Goal: Information Seeking & Learning: Learn about a topic

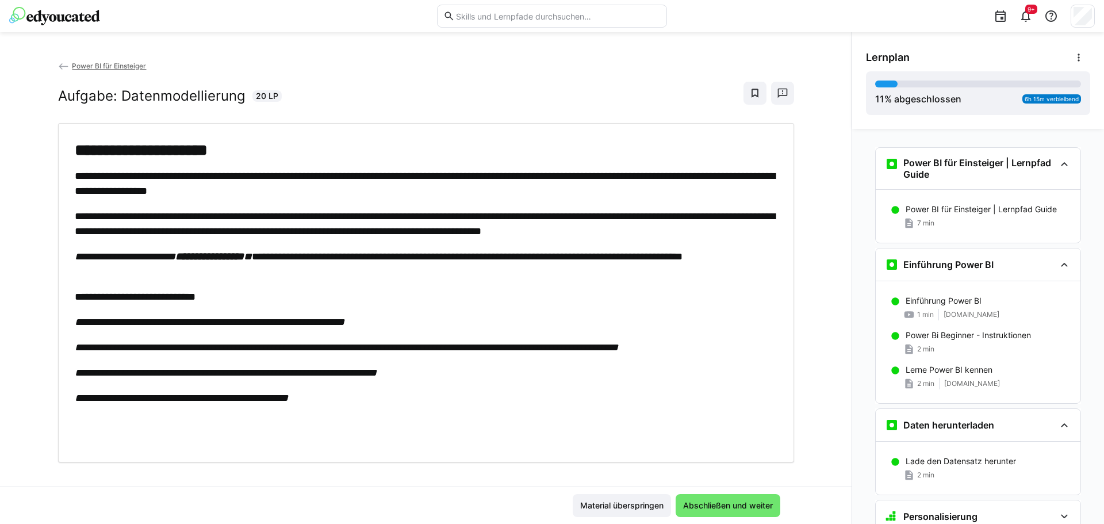
scroll to position [409, 0]
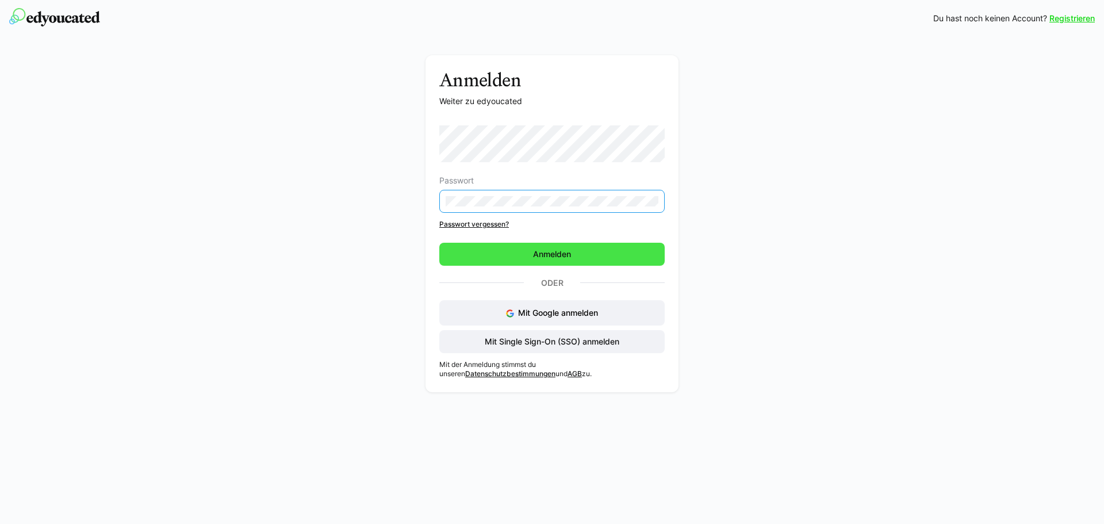
click at [523, 254] on span "Anmelden" at bounding box center [551, 254] width 225 height 23
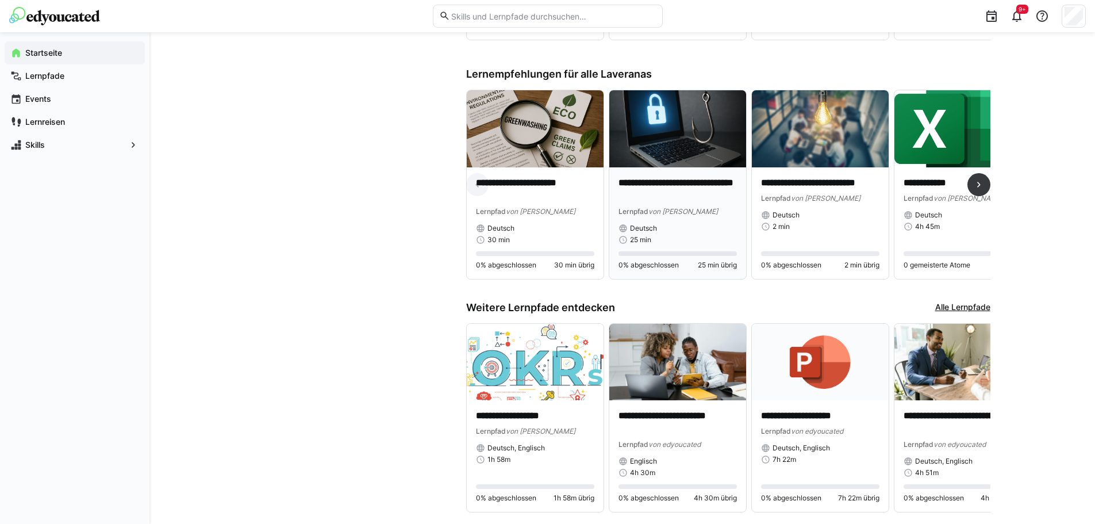
scroll to position [690, 0]
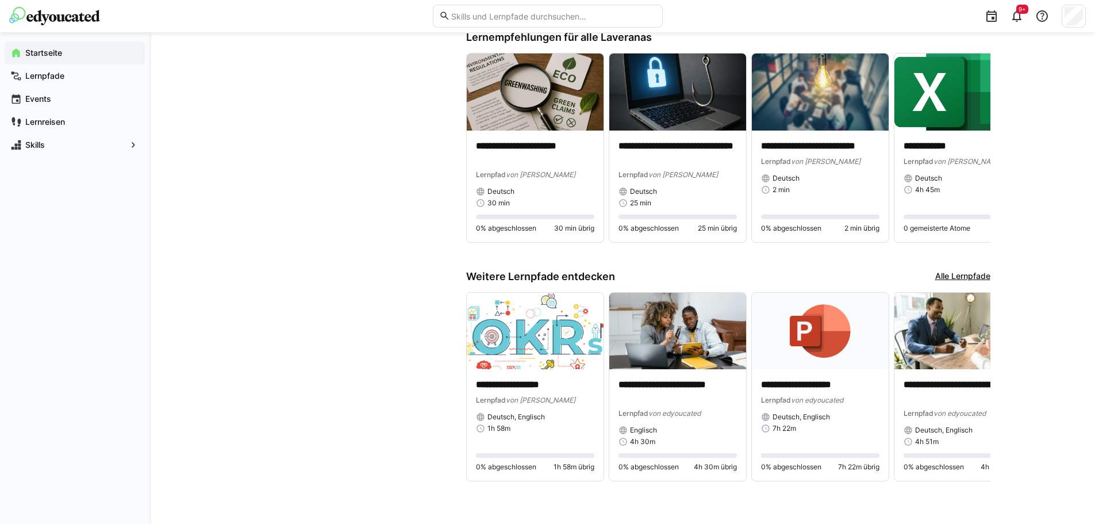
click at [962, 275] on link "Alle Lernpfade" at bounding box center [962, 276] width 55 height 13
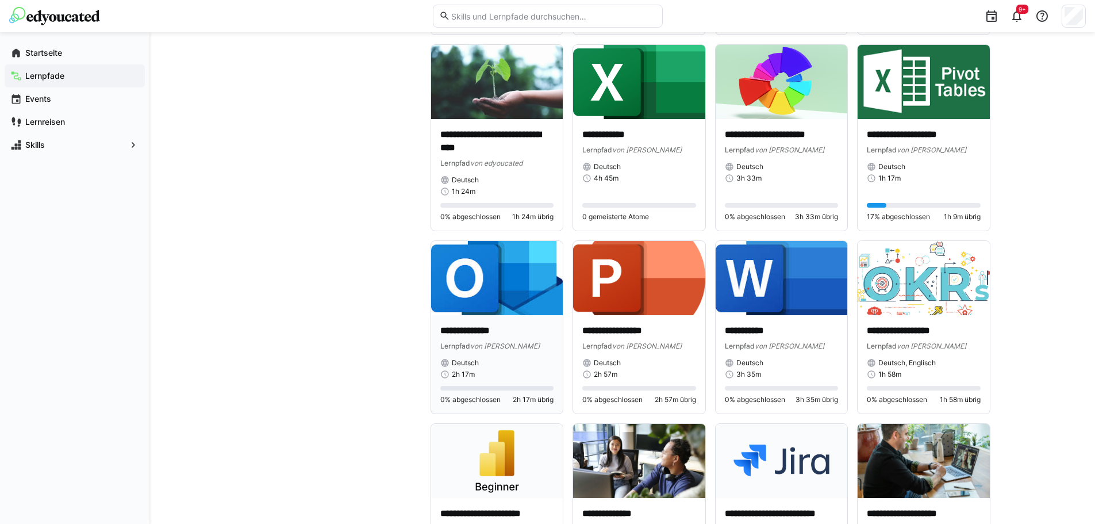
scroll to position [2942, 0]
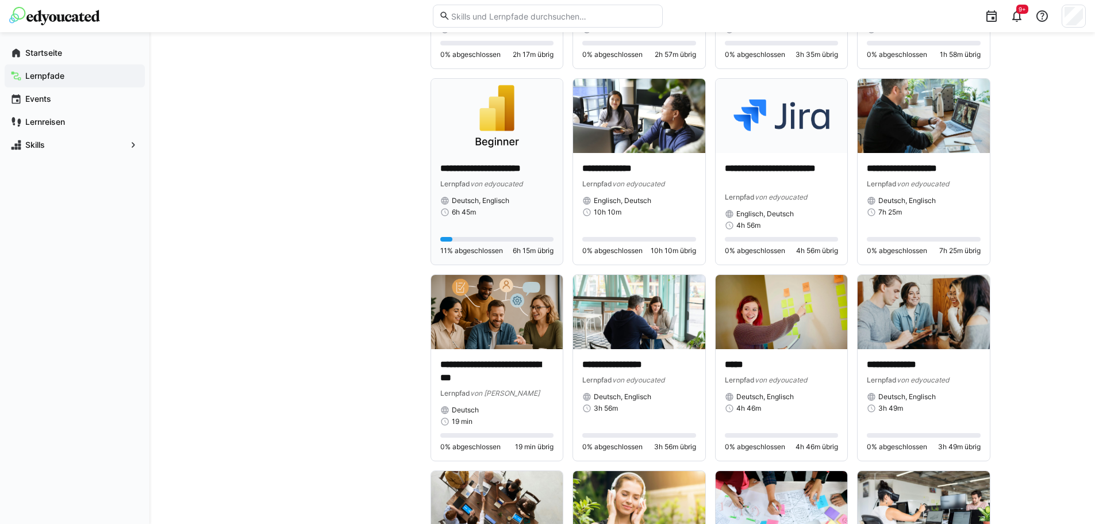
click at [482, 159] on div "**********" at bounding box center [497, 209] width 132 height 112
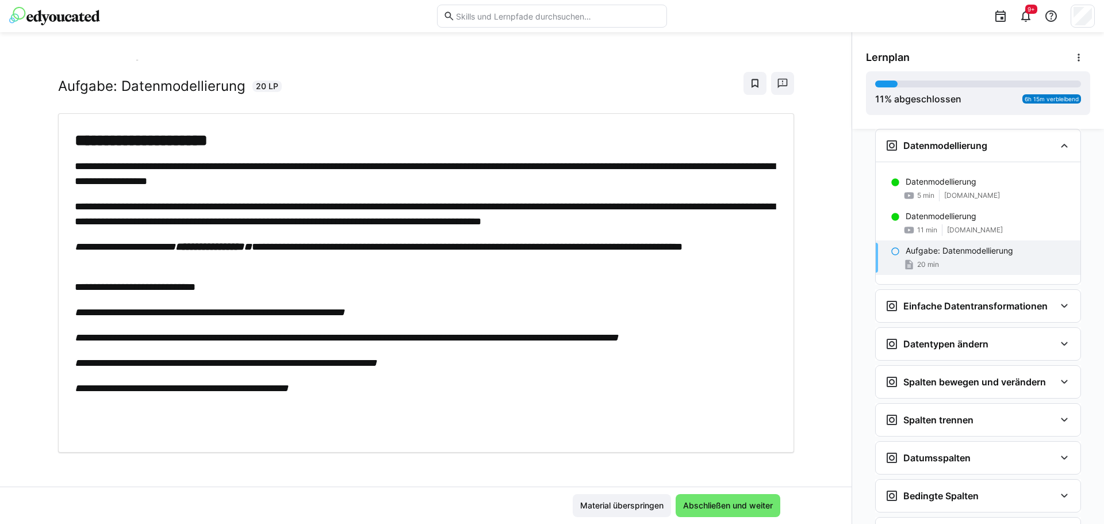
scroll to position [13, 0]
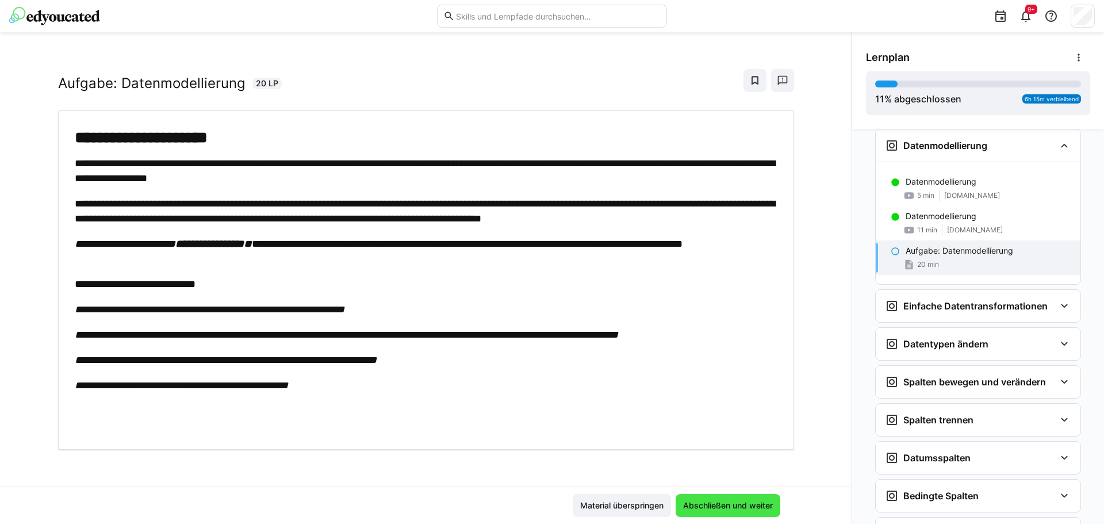
click at [711, 503] on span "Abschließen und weiter" at bounding box center [727, 505] width 93 height 11
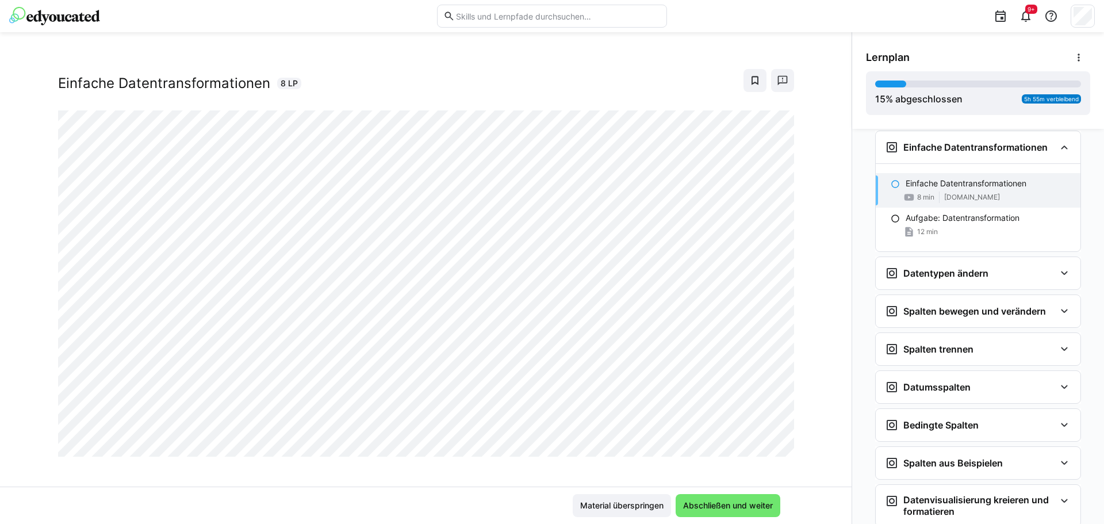
scroll to position [340, 0]
click at [750, 508] on span "Abschließen und weiter" at bounding box center [727, 505] width 93 height 11
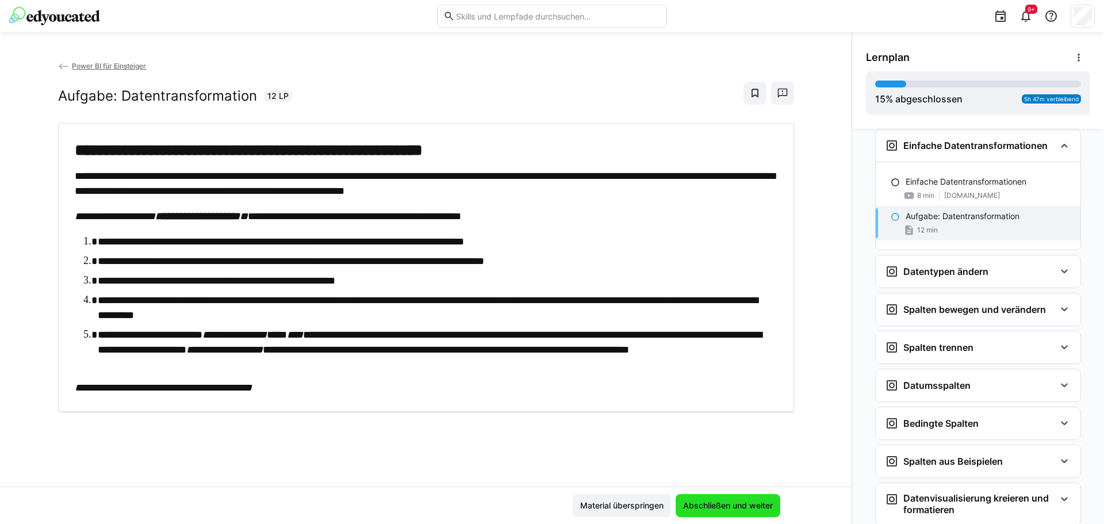
click at [750, 508] on span "Abschließen und weiter" at bounding box center [727, 505] width 93 height 11
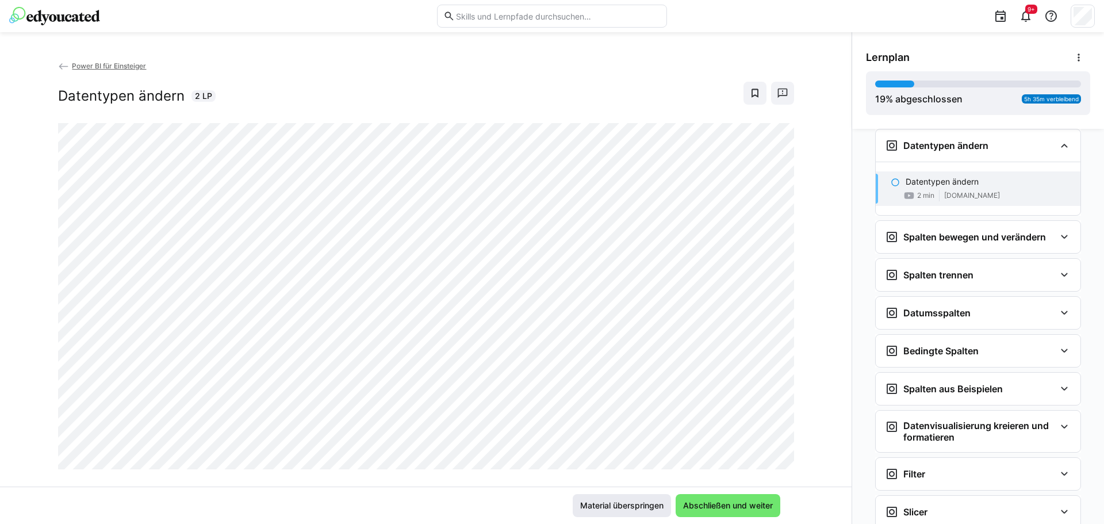
click at [633, 513] on span "Material überspringen" at bounding box center [622, 505] width 98 height 23
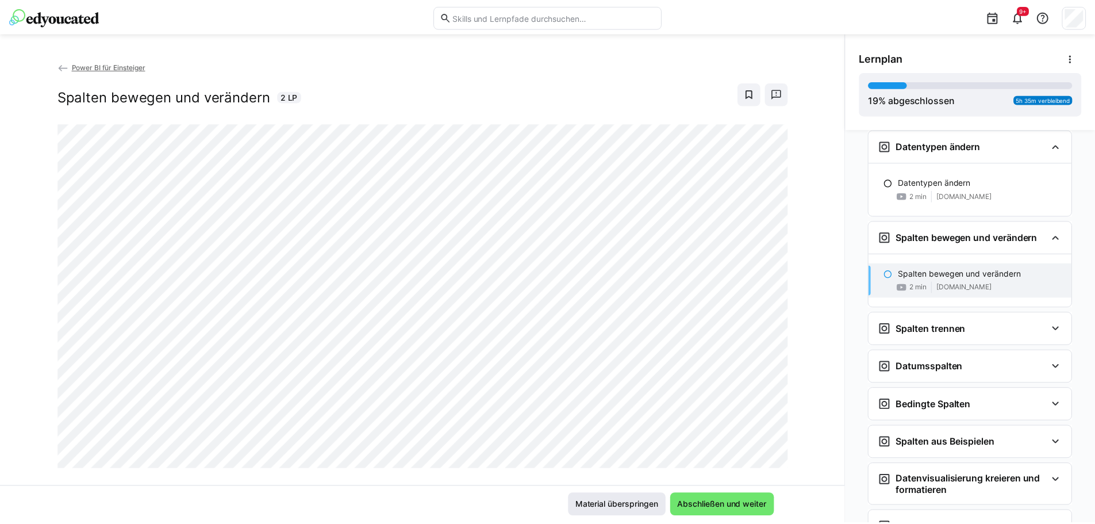
scroll to position [557, 0]
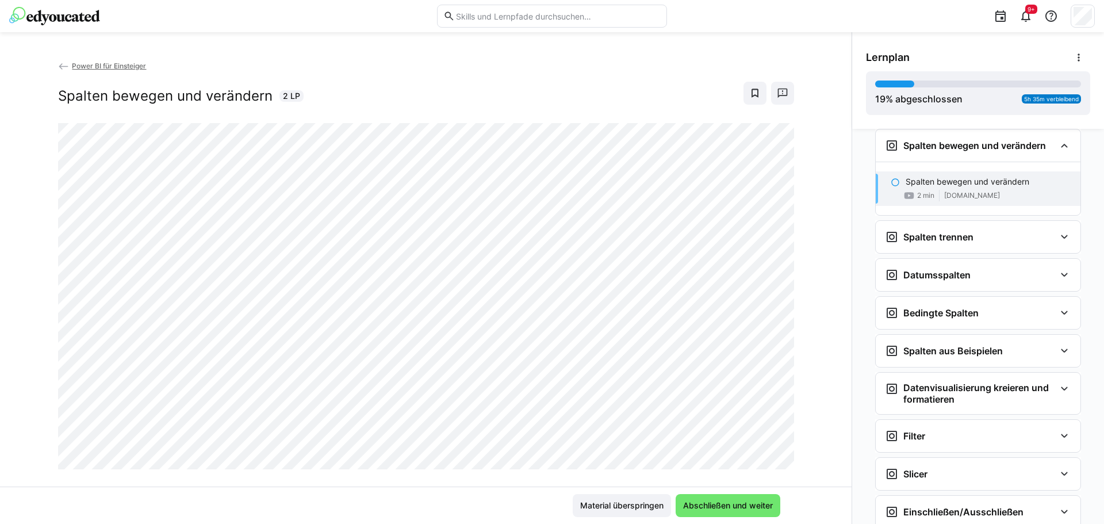
click at [79, 64] on span "Power BI für Einsteiger" at bounding box center [109, 66] width 74 height 9
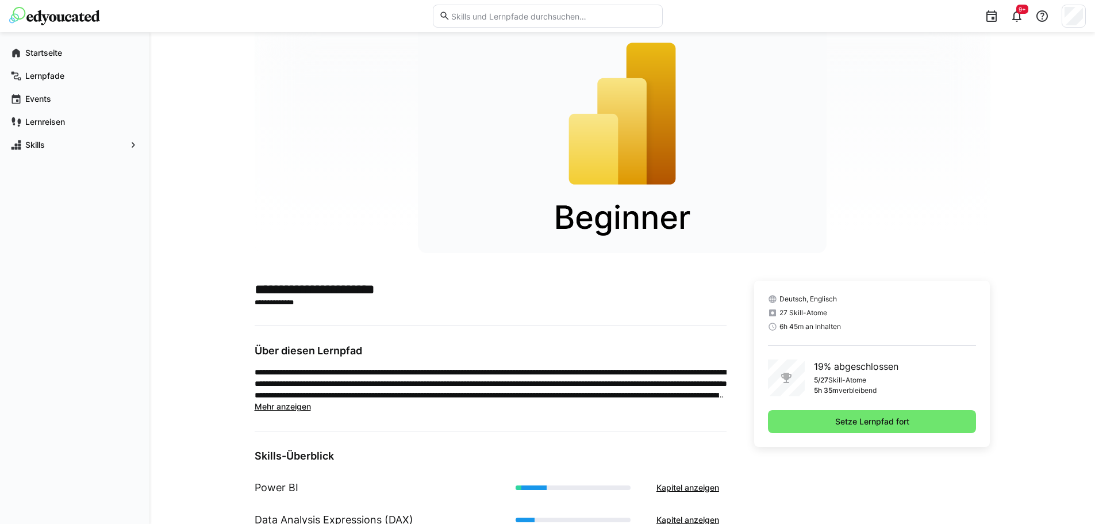
scroll to position [57, 0]
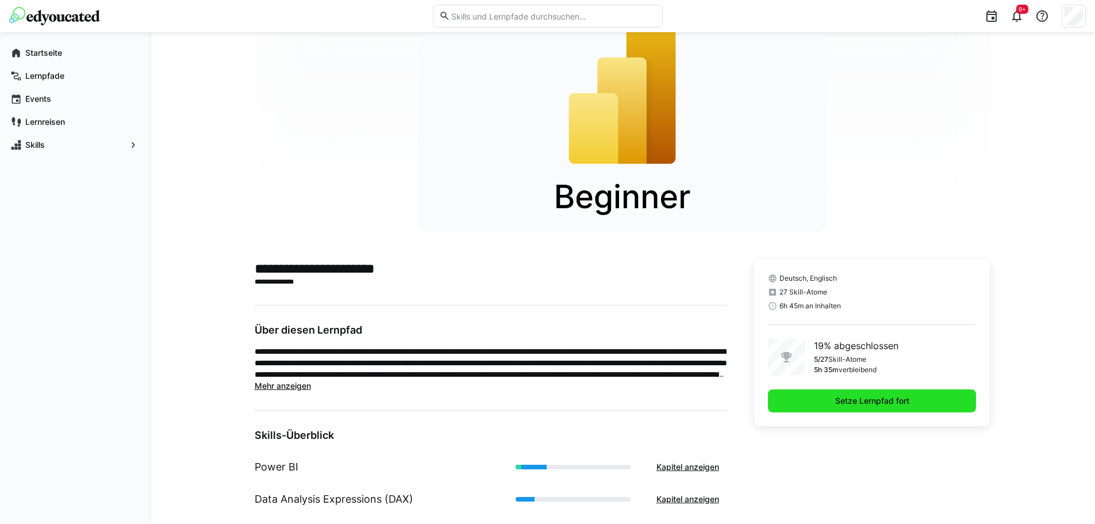
click at [839, 404] on span "Setze Lernpfad fort" at bounding box center [873, 400] width 78 height 11
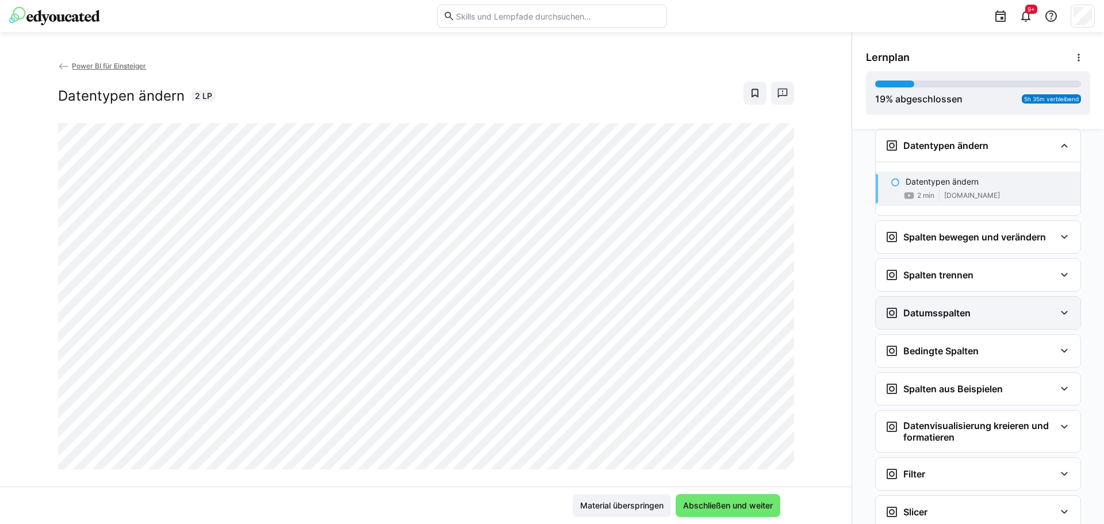
scroll to position [140, 0]
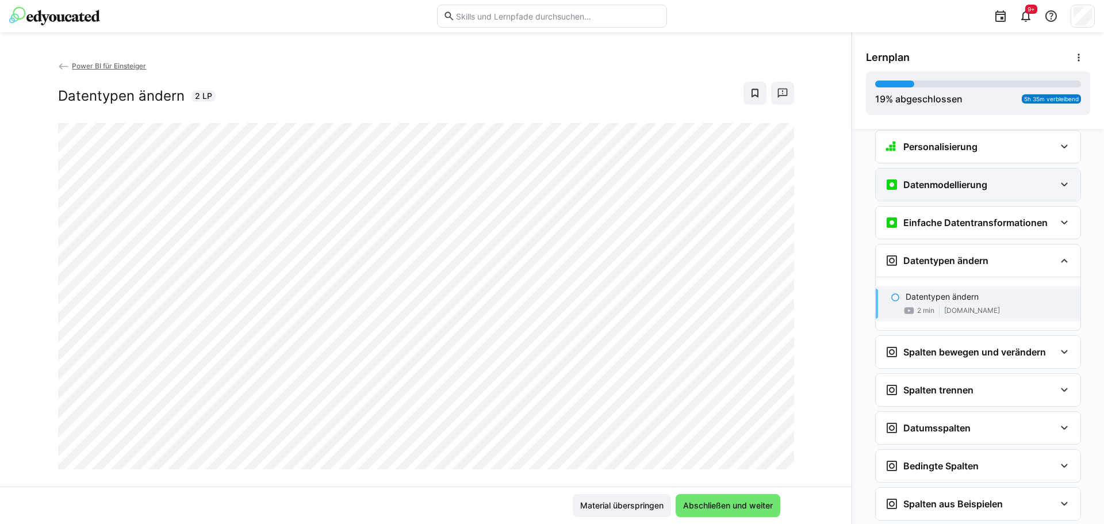
click at [956, 191] on div "Datenmodellierung" at bounding box center [936, 185] width 102 height 14
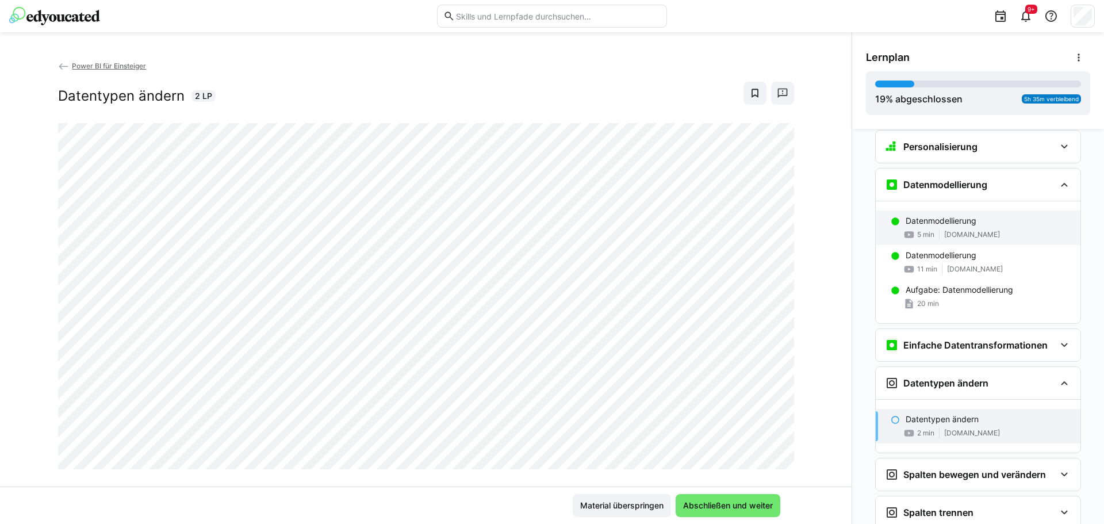
click at [955, 228] on div "Datenmodellierung 5 min youtu.be" at bounding box center [978, 227] width 205 height 34
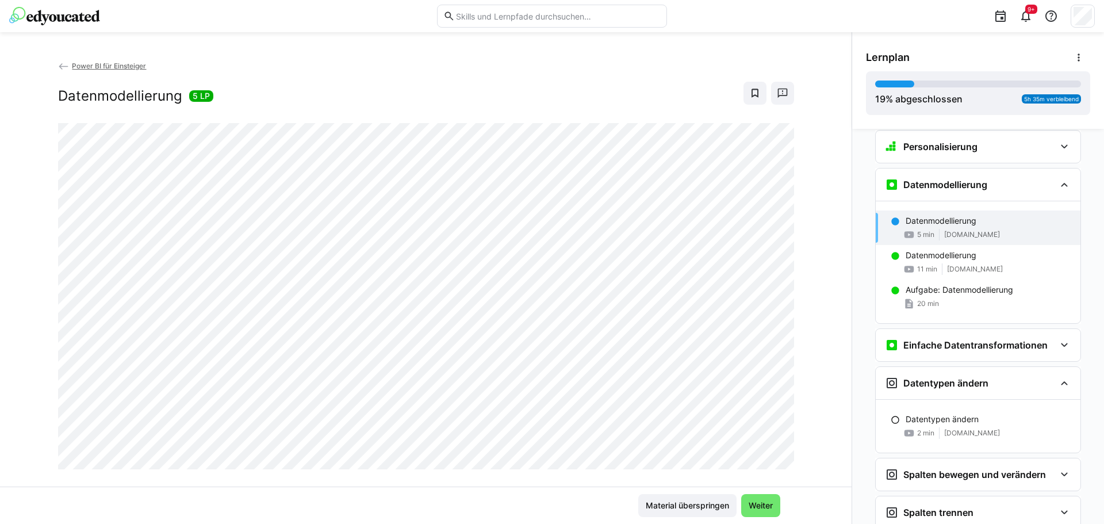
scroll to position [179, 0]
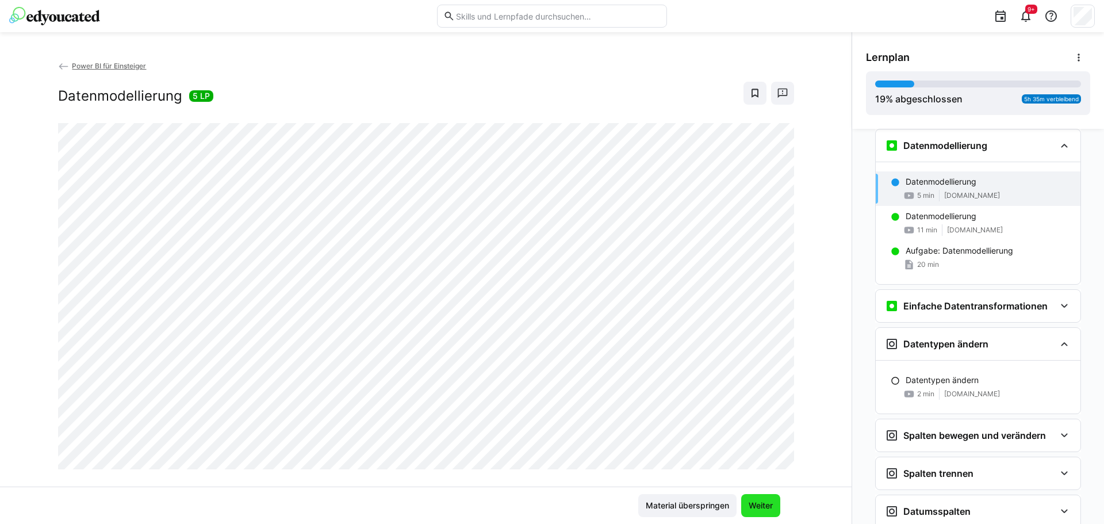
click at [759, 503] on span "Weiter" at bounding box center [761, 505] width 28 height 11
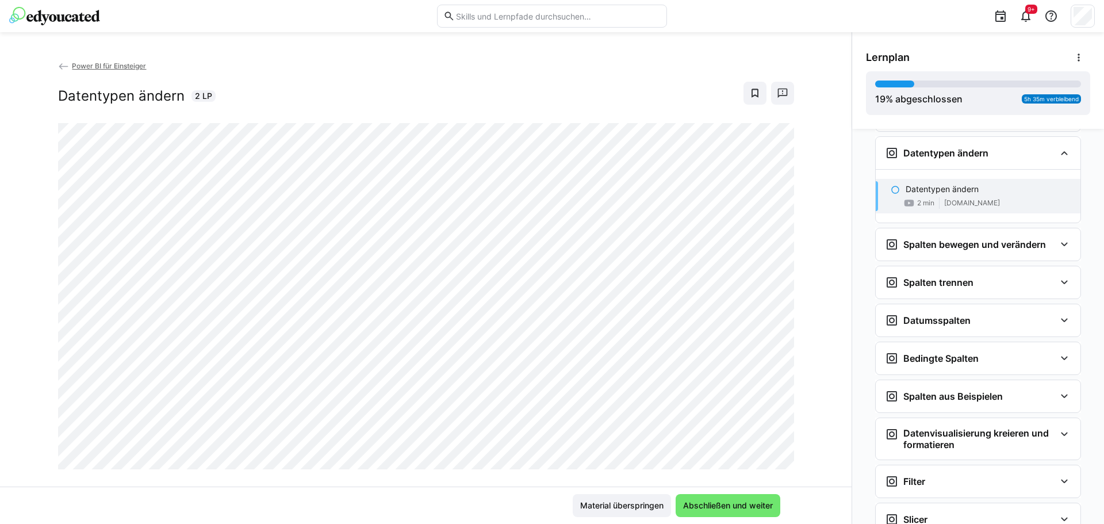
scroll to position [378, 0]
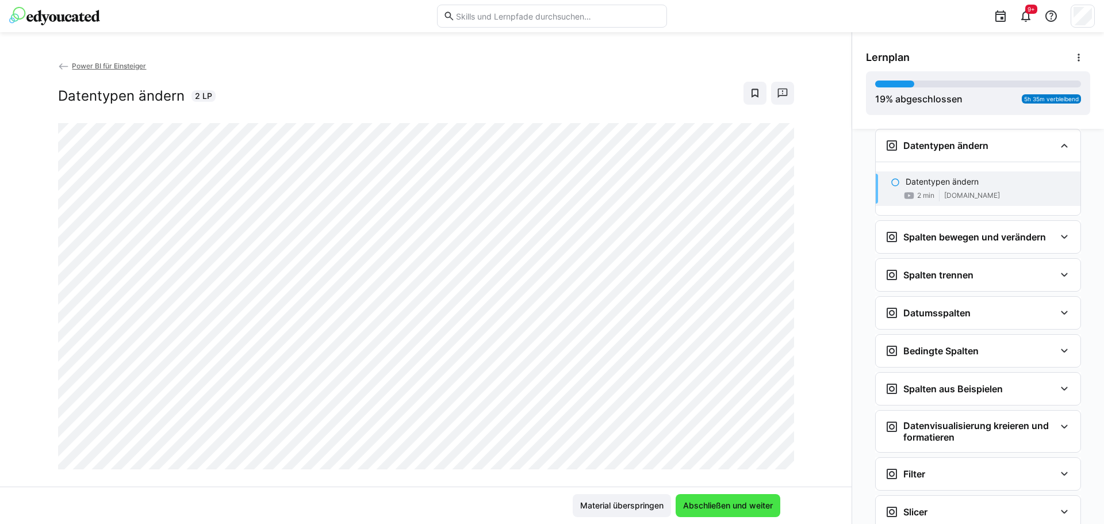
click at [750, 504] on span "Abschließen und weiter" at bounding box center [727, 505] width 93 height 11
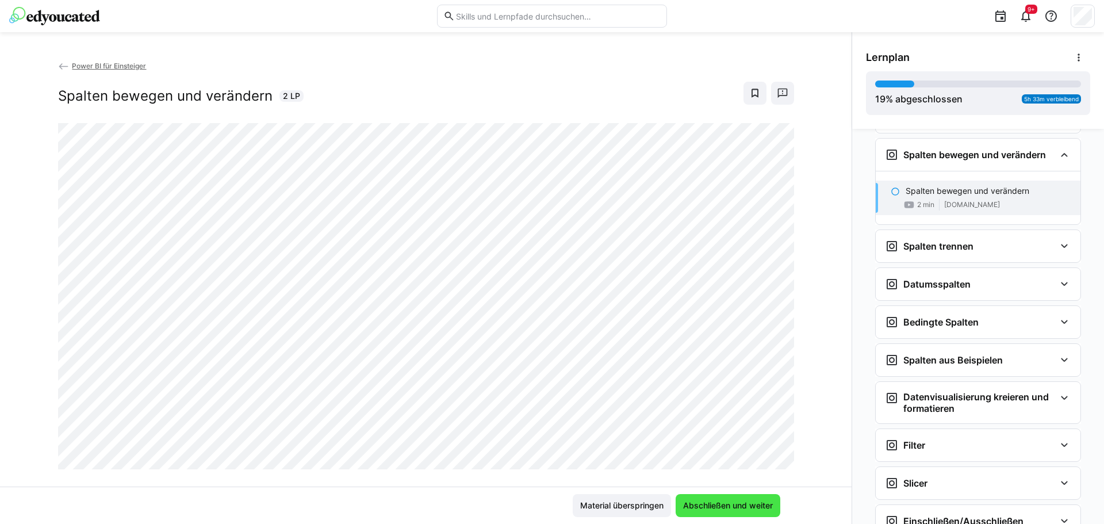
scroll to position [469, 0]
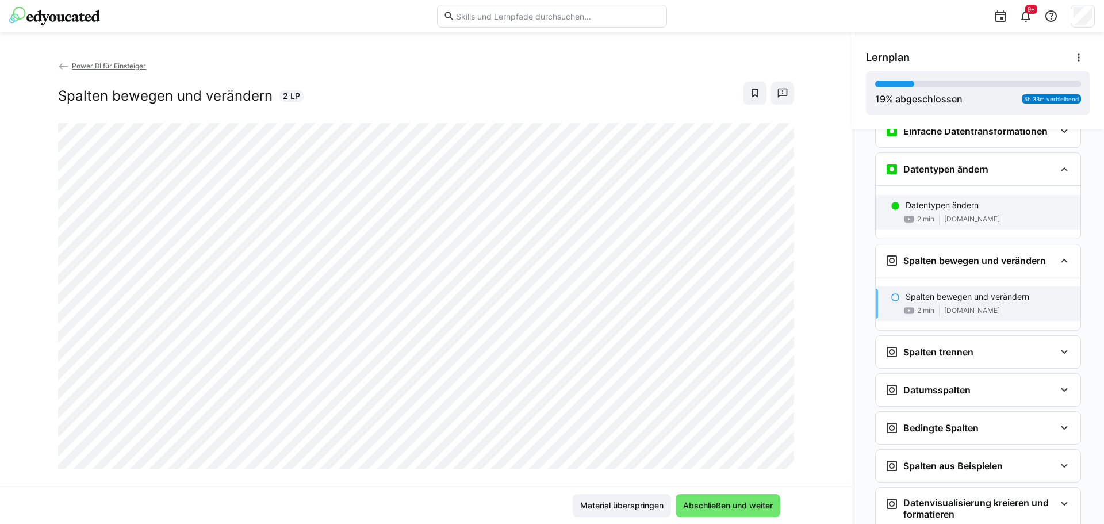
click at [952, 217] on span "[DOMAIN_NAME]" at bounding box center [972, 218] width 56 height 9
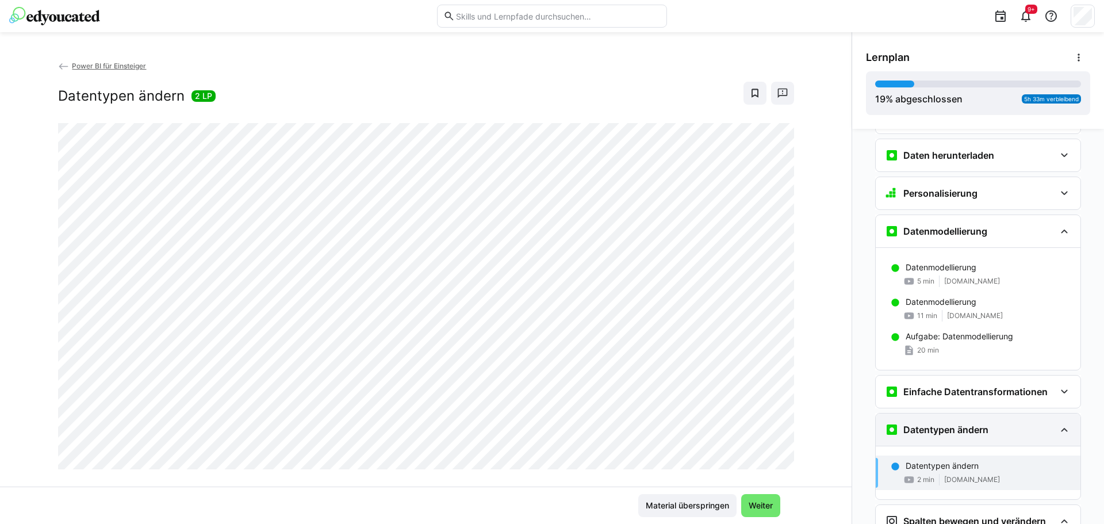
scroll to position [90, 0]
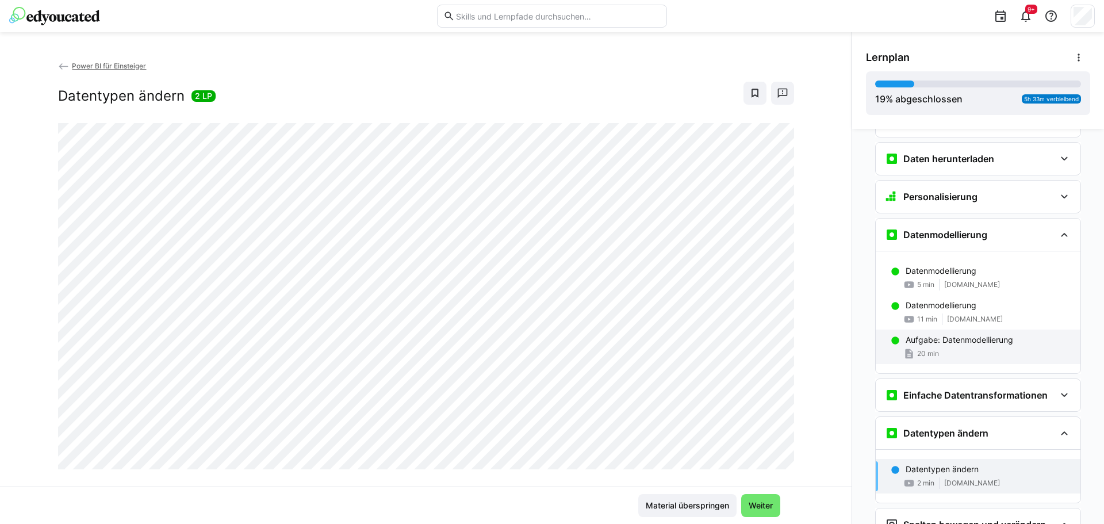
click at [969, 348] on div "20 min" at bounding box center [988, 353] width 166 height 11
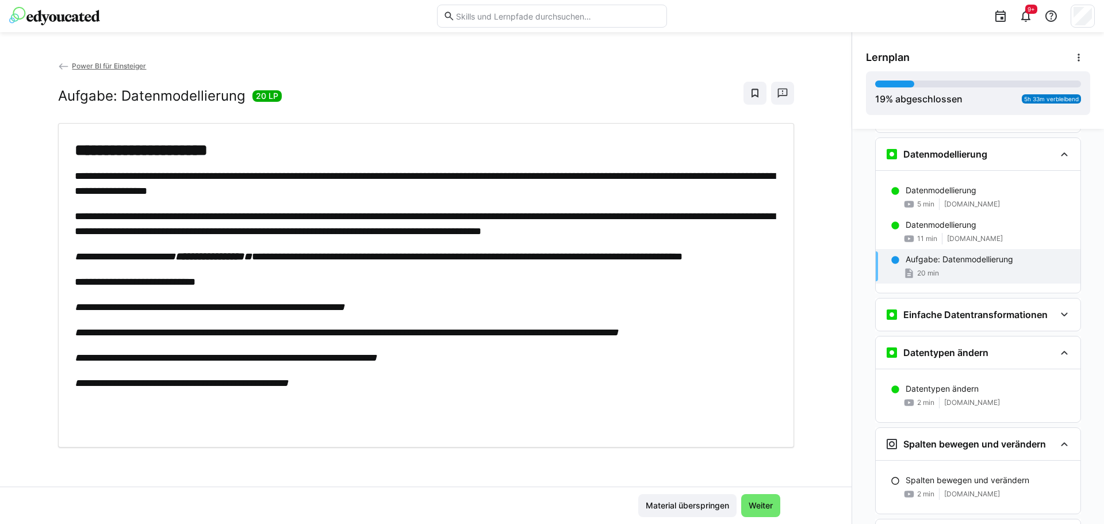
scroll to position [179, 0]
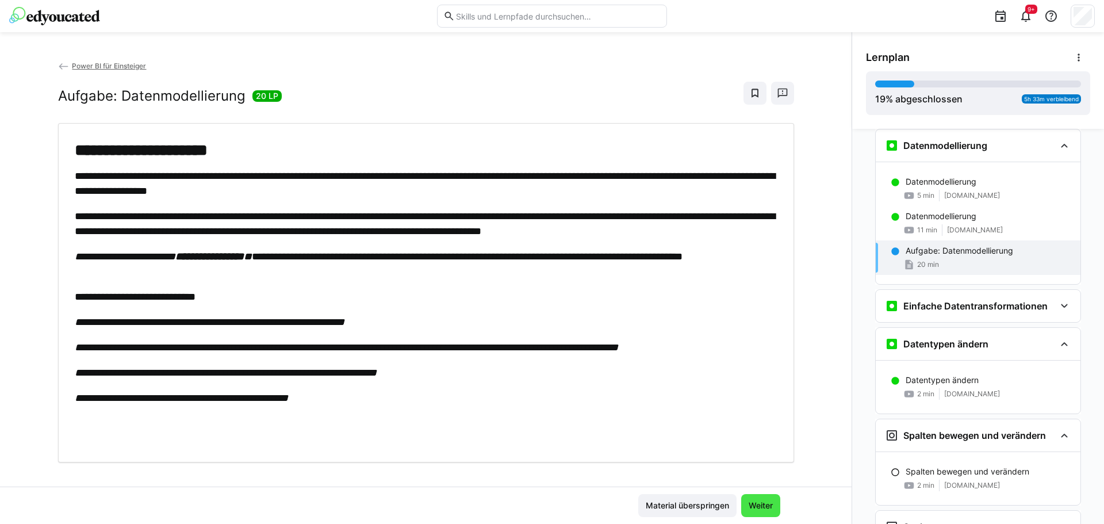
click at [764, 508] on span "Weiter" at bounding box center [761, 505] width 28 height 11
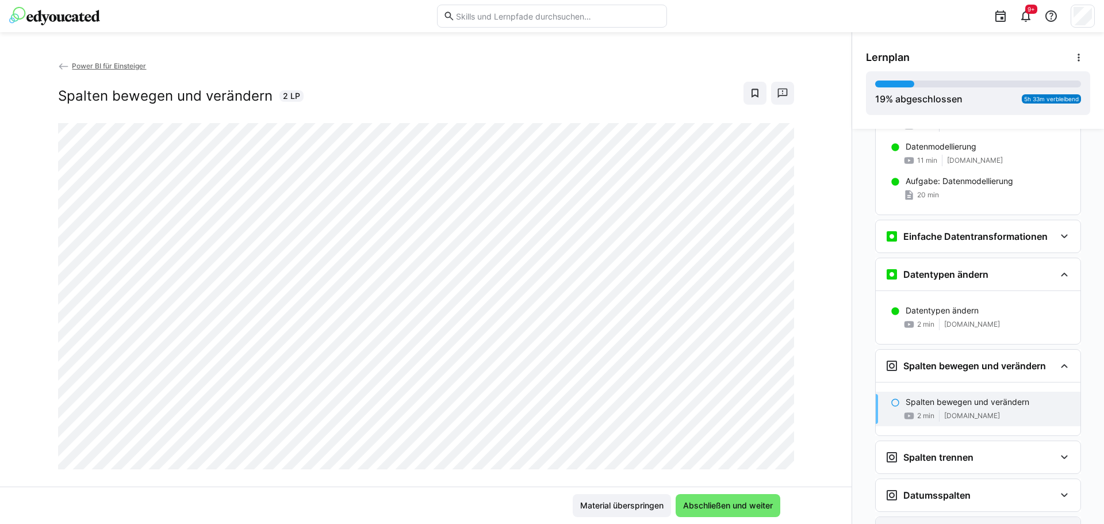
scroll to position [239, 0]
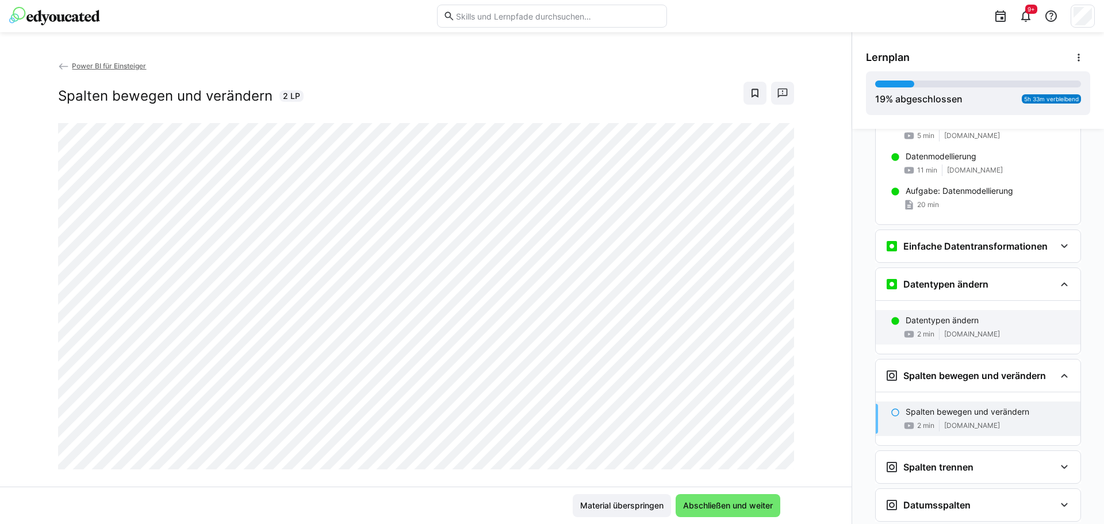
click at [974, 334] on div "2 min youtu.be" at bounding box center [988, 333] width 166 height 11
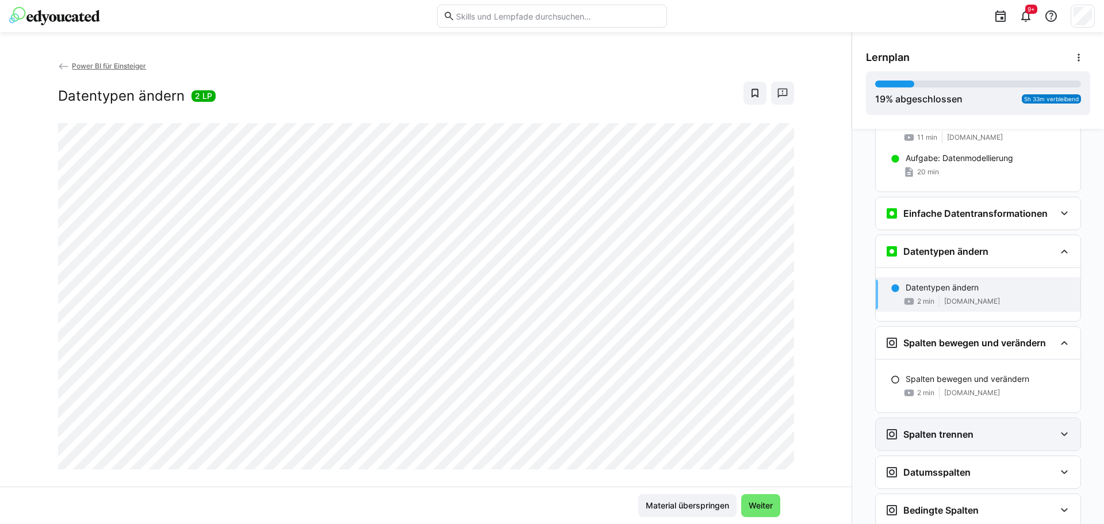
scroll to position [263, 0]
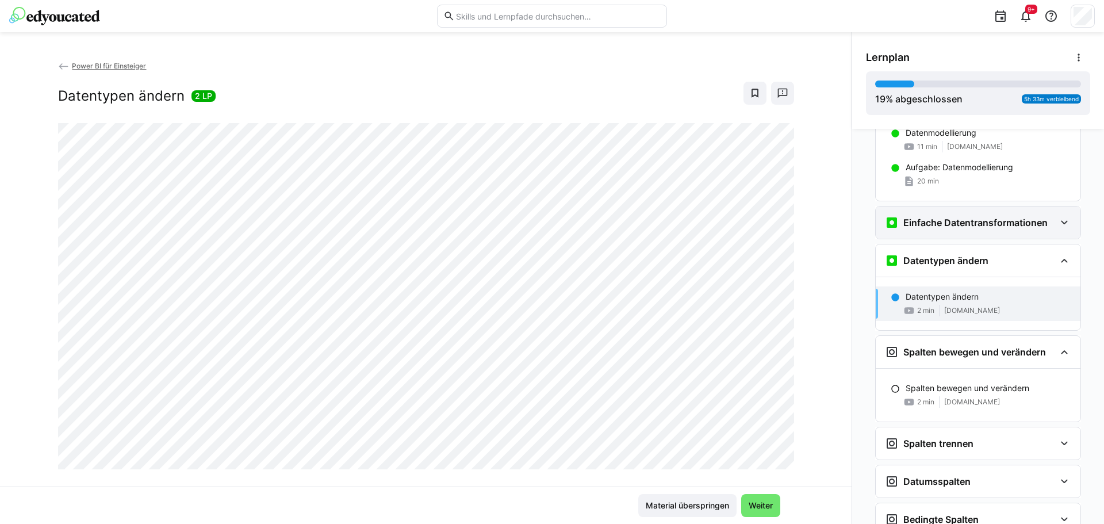
click at [960, 228] on h3 "Einfache Datentransformationen" at bounding box center [975, 222] width 144 height 11
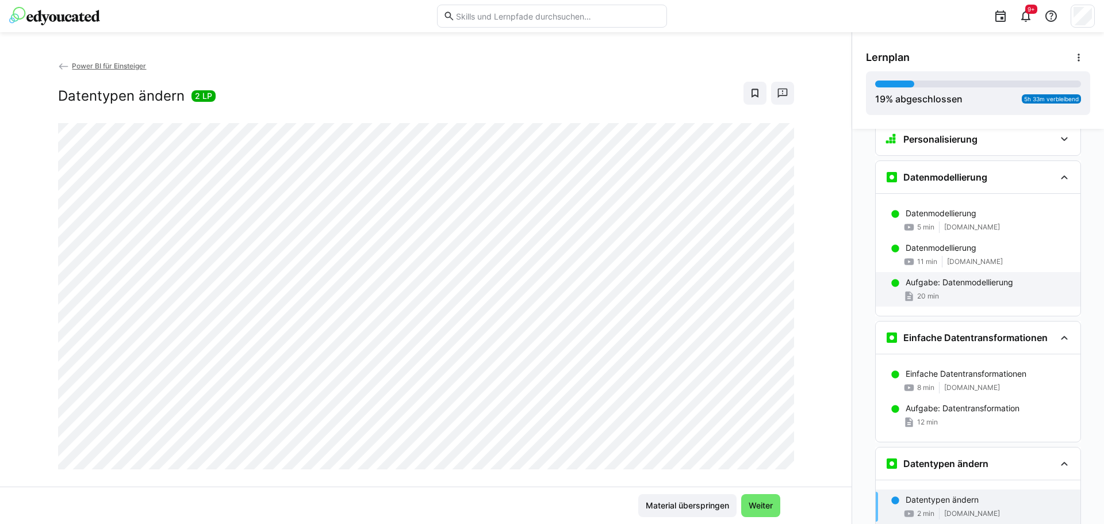
click at [959, 286] on p "Aufgabe: Datenmodellierung" at bounding box center [959, 282] width 108 height 11
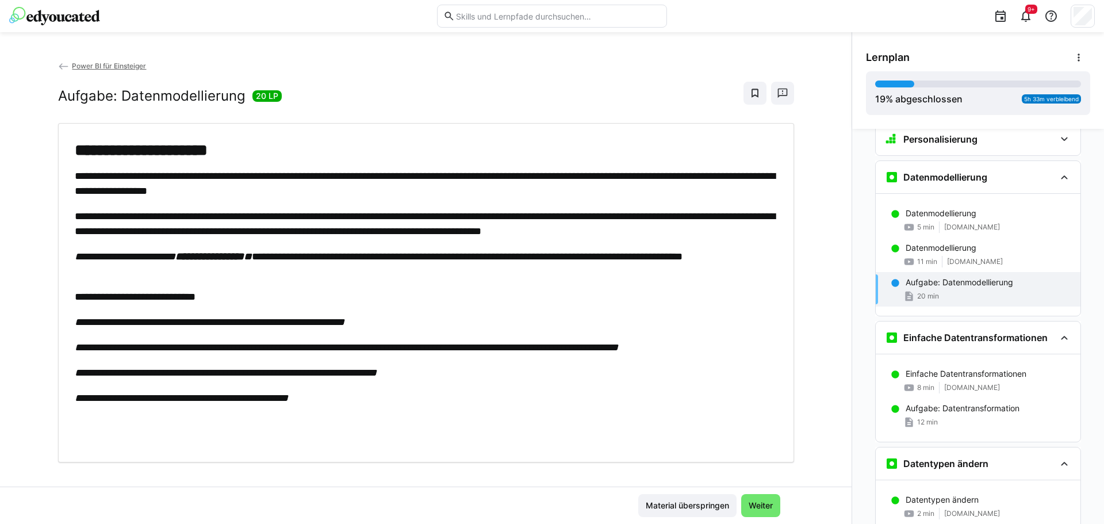
scroll to position [179, 0]
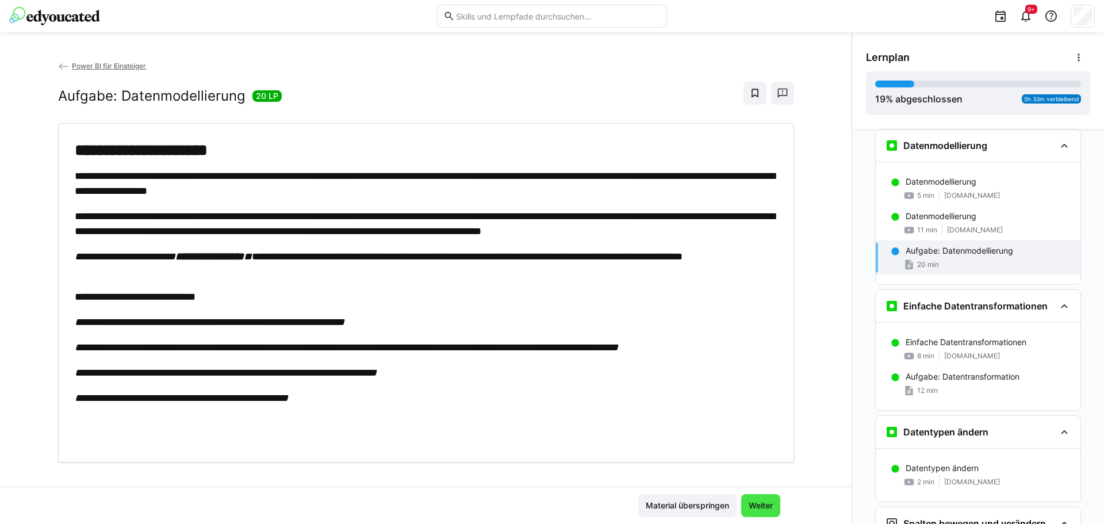
click at [761, 506] on span "Weiter" at bounding box center [761, 505] width 28 height 11
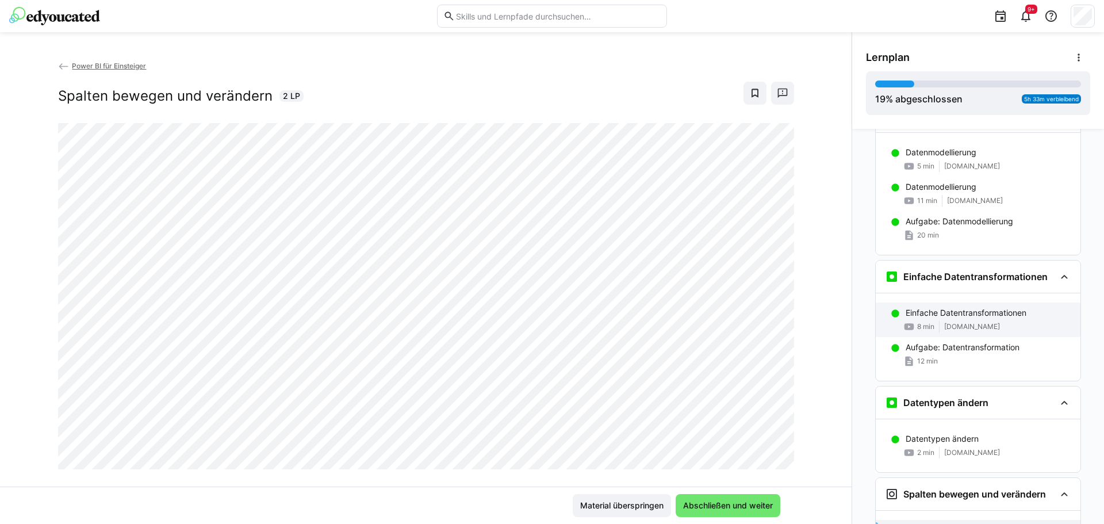
scroll to position [155, 0]
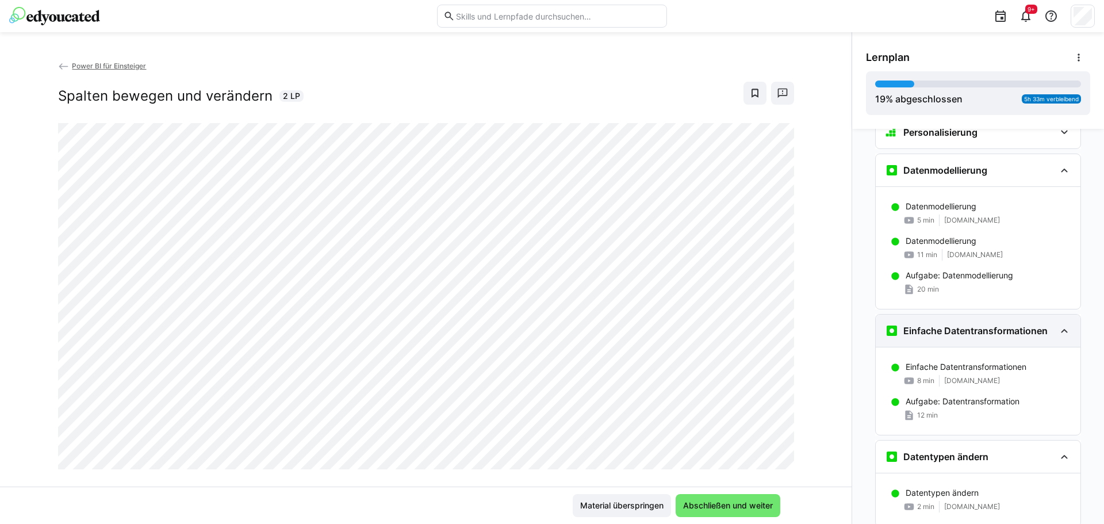
click at [965, 330] on h3 "Einfache Datentransformationen" at bounding box center [975, 330] width 144 height 11
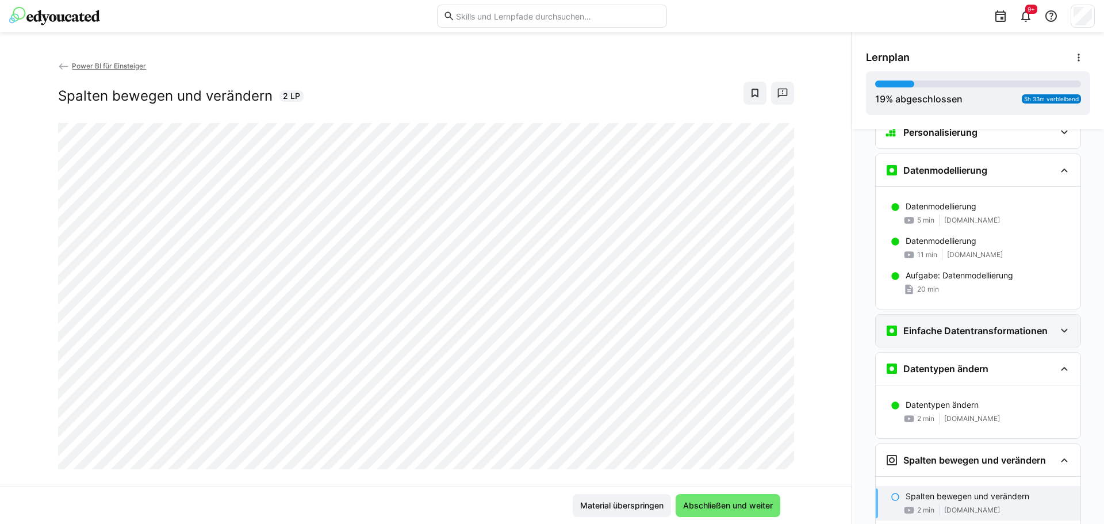
click at [962, 332] on h3 "Einfache Datentransformationen" at bounding box center [975, 330] width 144 height 11
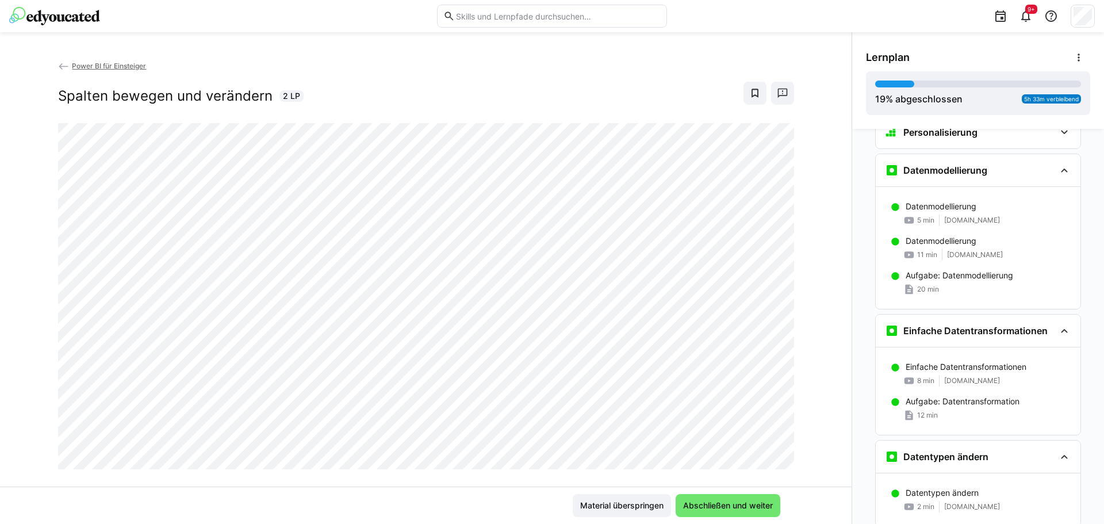
click at [951, 356] on div "Einfache Datentransformationen 8 min youtu.be Aufgabe: Datentransformation 12 m…" at bounding box center [978, 390] width 205 height 87
click at [951, 373] on div "Einfache Datentransformationen 8 min youtu.be" at bounding box center [978, 373] width 205 height 34
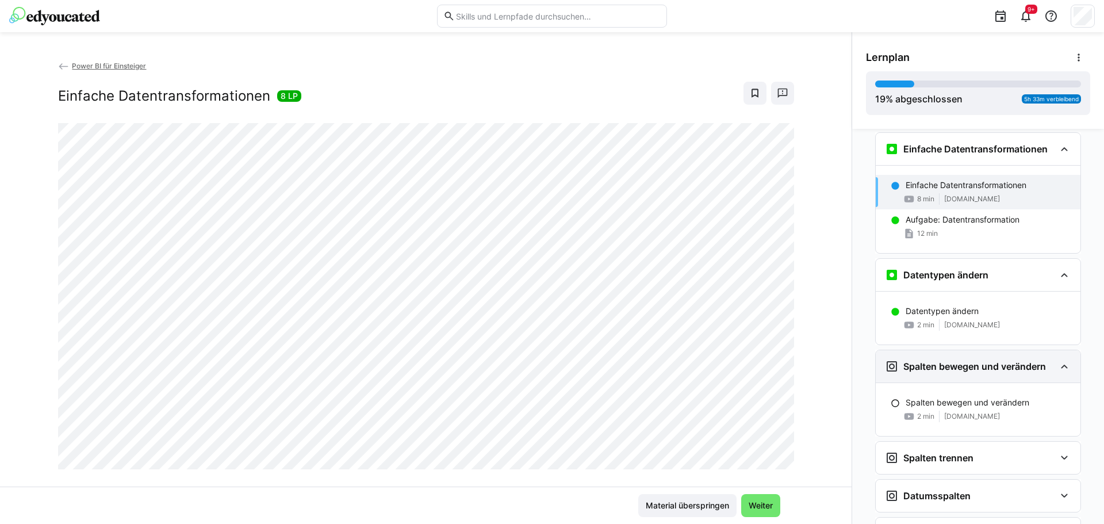
scroll to position [340, 0]
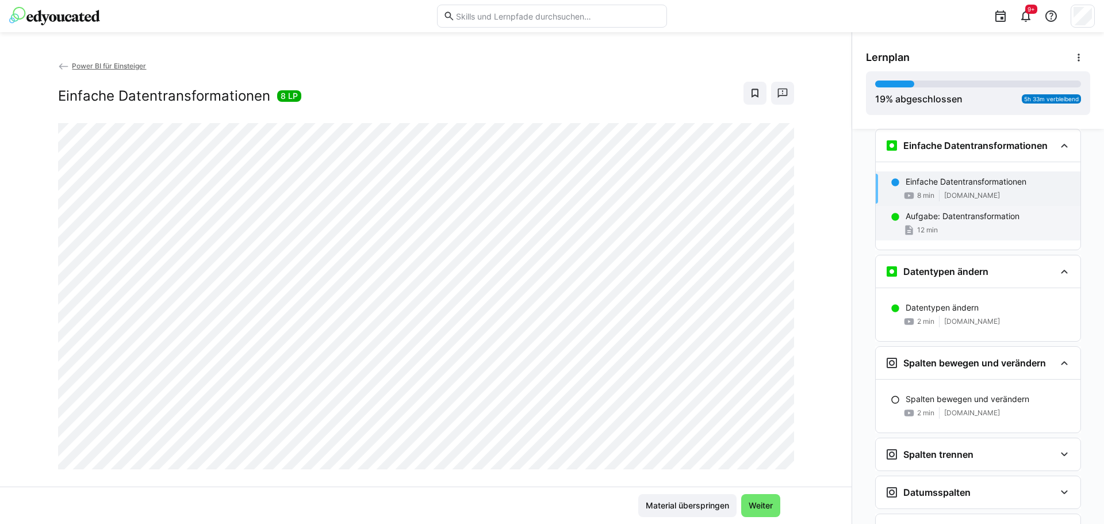
click at [960, 222] on div "Aufgabe: Datentransformation 12 min" at bounding box center [978, 223] width 205 height 34
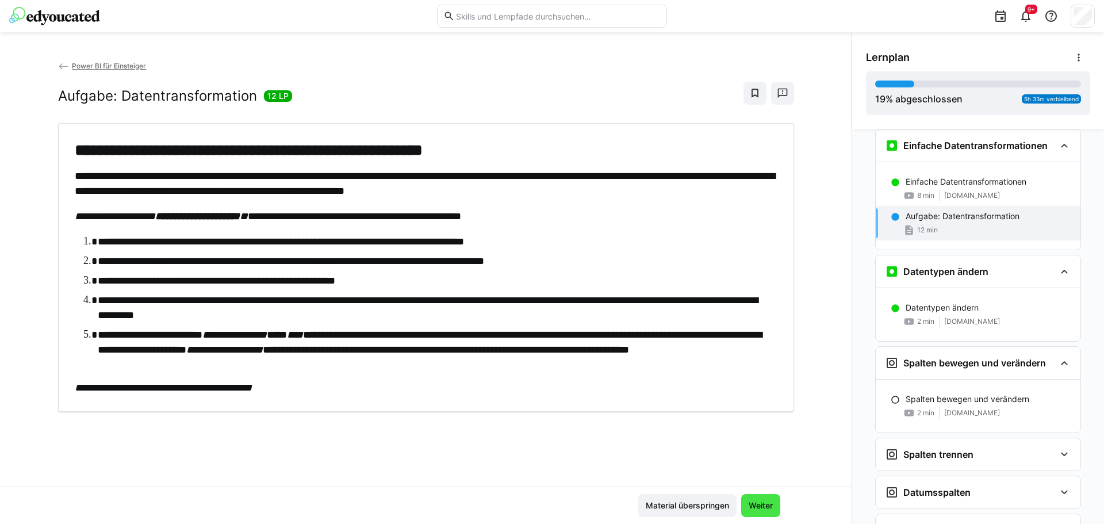
click at [759, 504] on span "Weiter" at bounding box center [761, 505] width 28 height 11
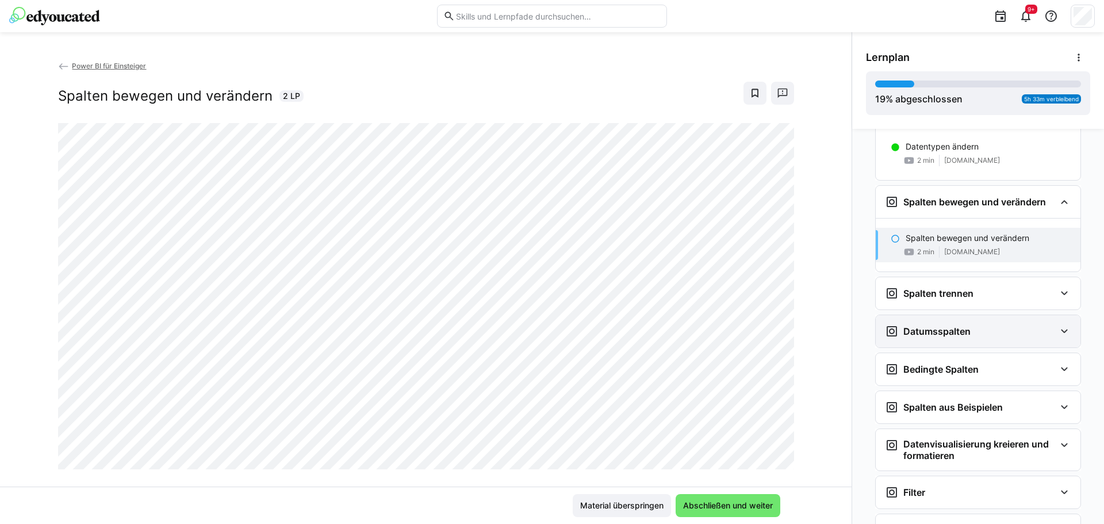
scroll to position [270, 0]
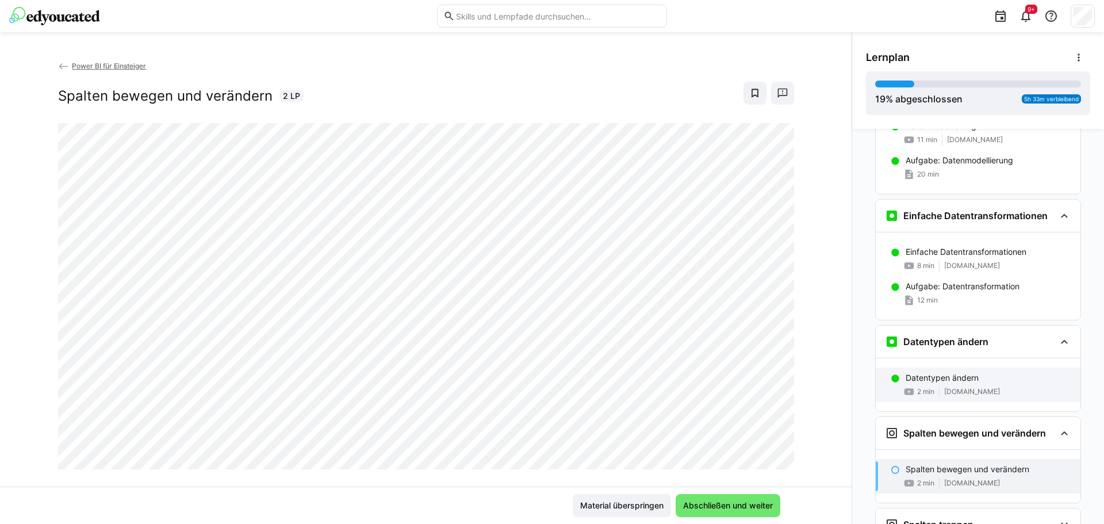
click at [946, 369] on div "Datentypen ändern 2 min youtu.be" at bounding box center [978, 384] width 205 height 34
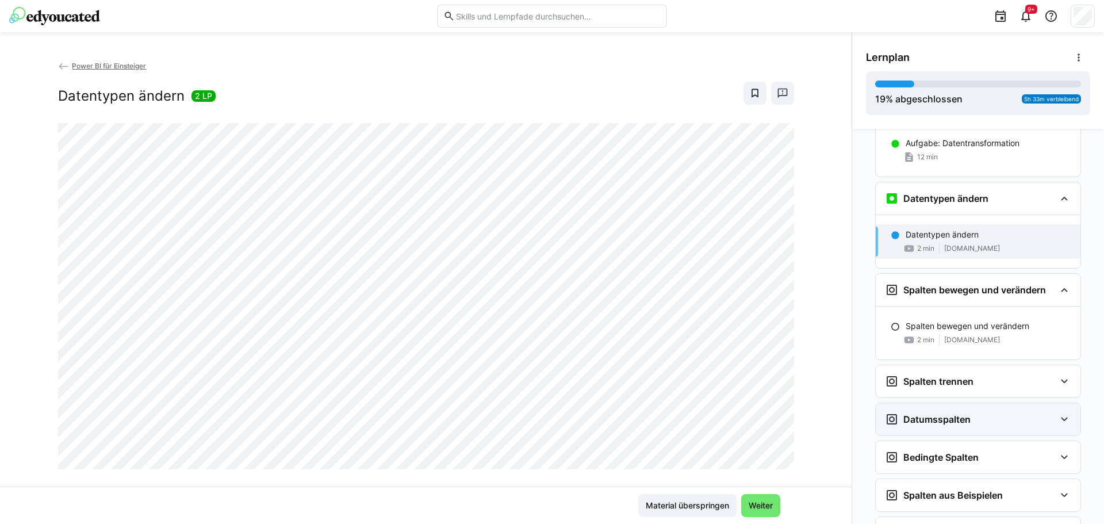
scroll to position [466, 0]
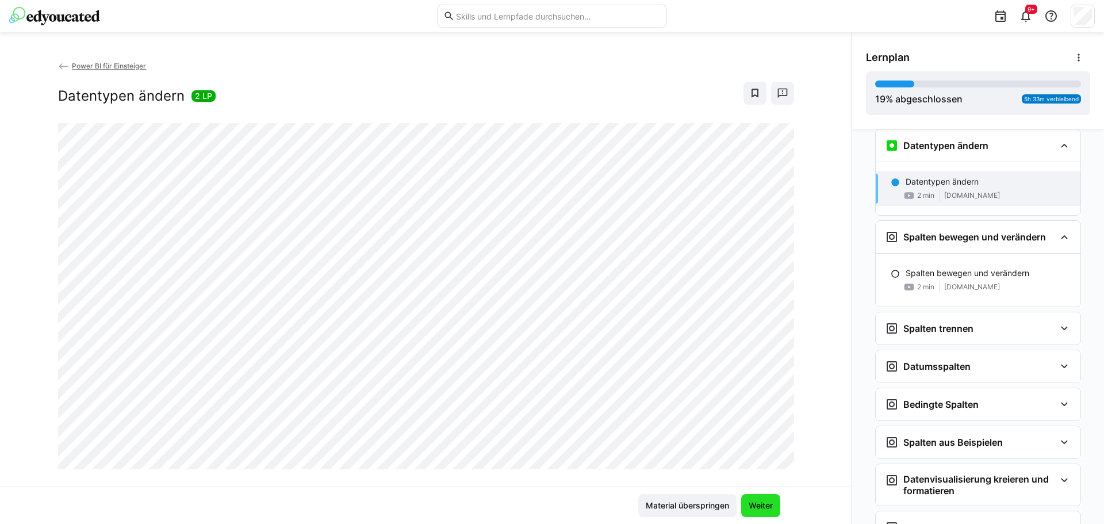
click at [752, 509] on span "Weiter" at bounding box center [761, 505] width 28 height 11
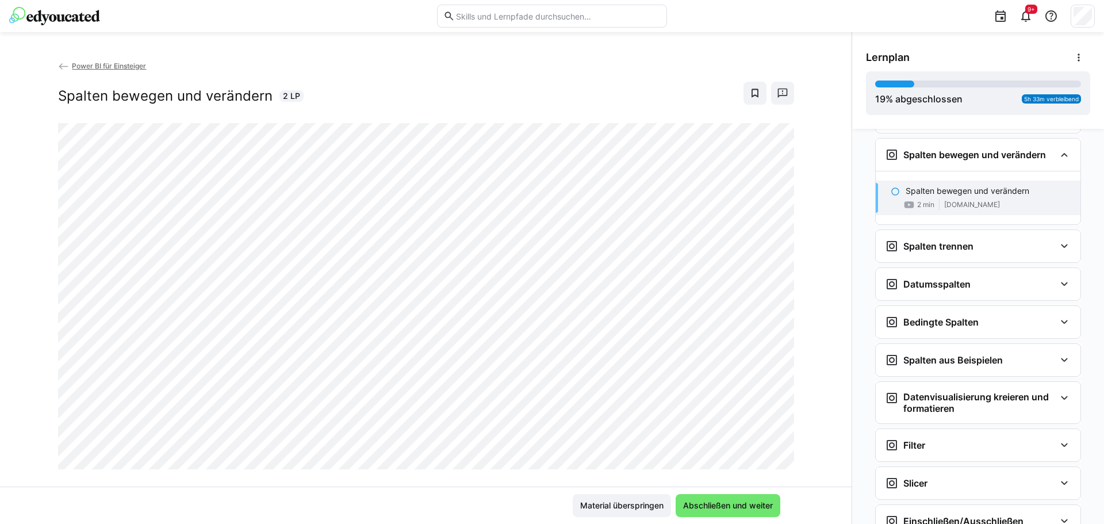
scroll to position [557, 0]
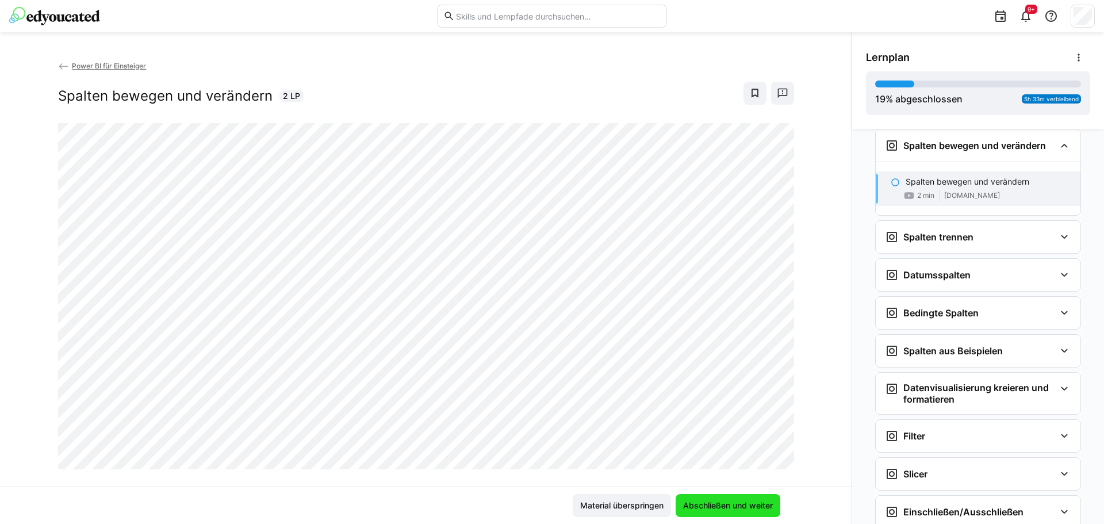
click at [751, 502] on span "Abschließen und weiter" at bounding box center [727, 505] width 93 height 11
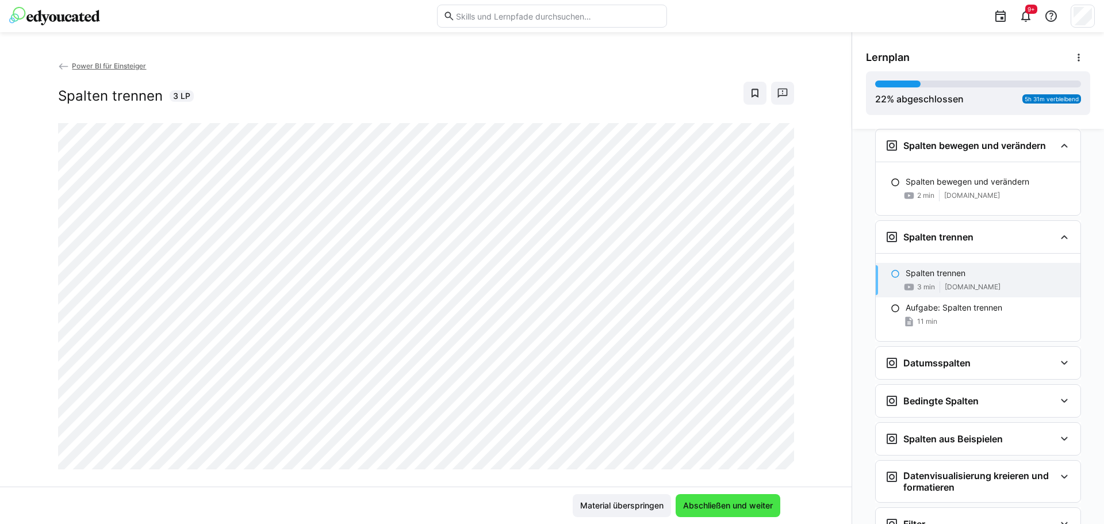
scroll to position [648, 0]
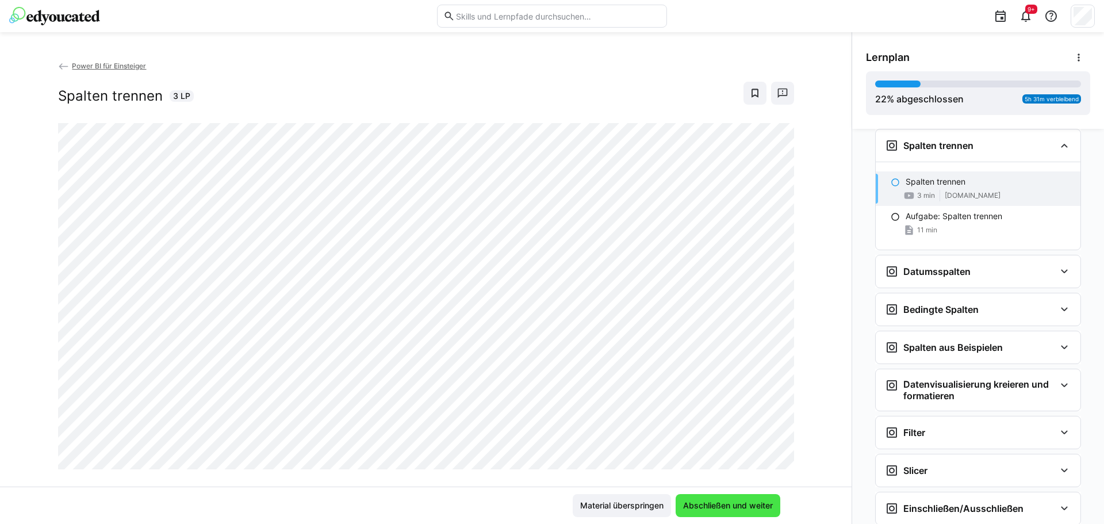
click at [705, 511] on span "Abschließen und weiter" at bounding box center [727, 505] width 105 height 23
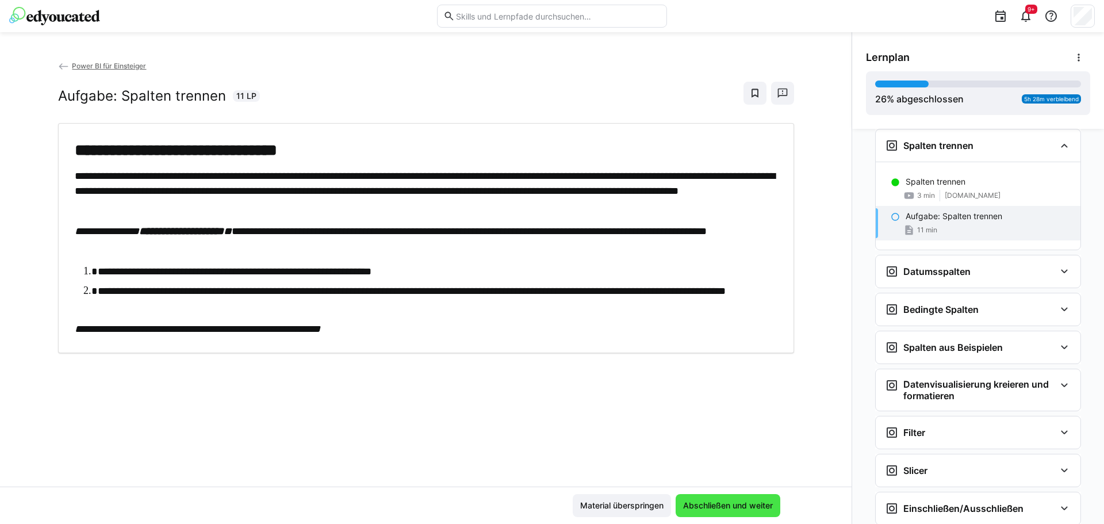
click at [756, 504] on span "Abschließen und weiter" at bounding box center [727, 505] width 93 height 11
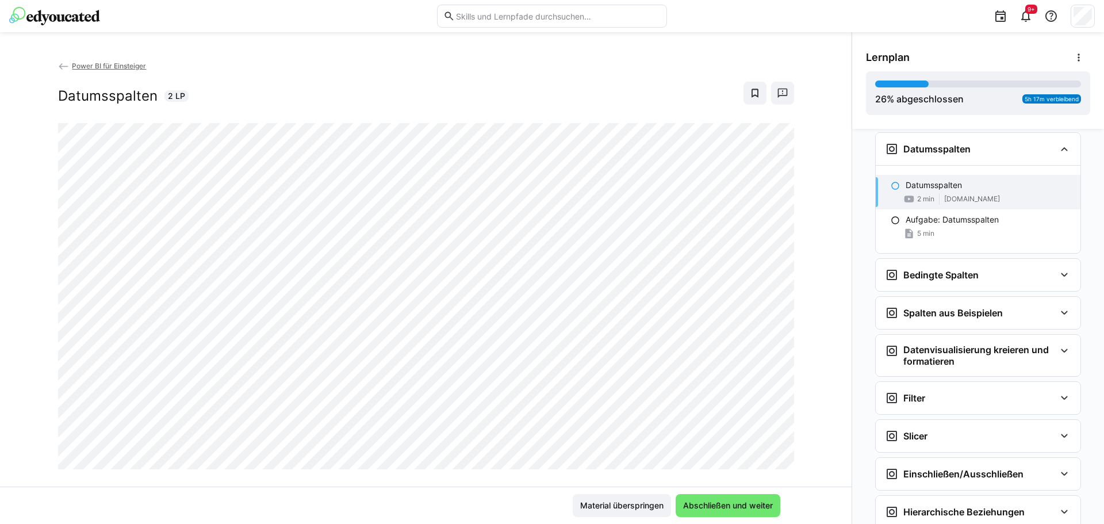
scroll to position [774, 0]
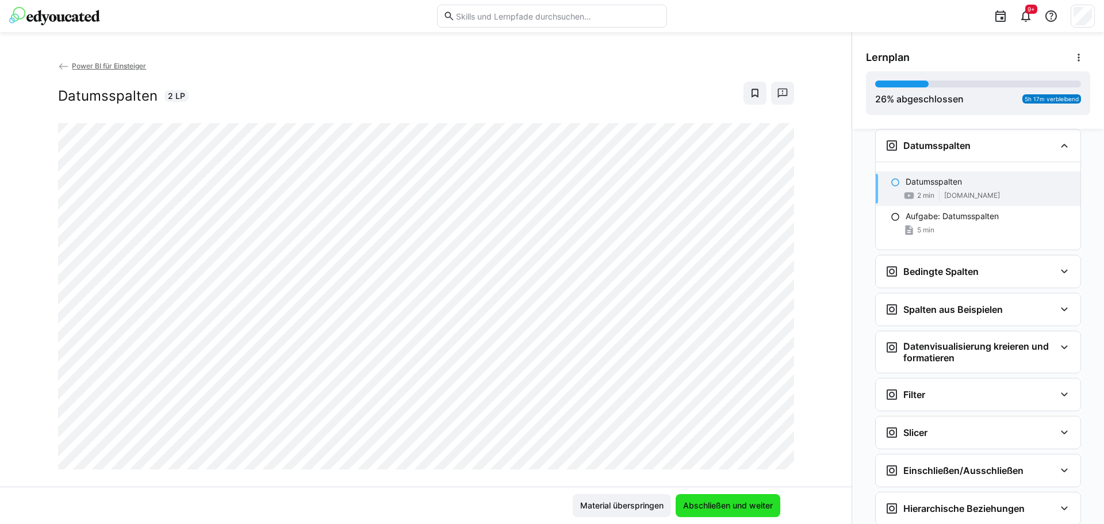
click at [715, 500] on span "Abschließen und weiter" at bounding box center [727, 505] width 93 height 11
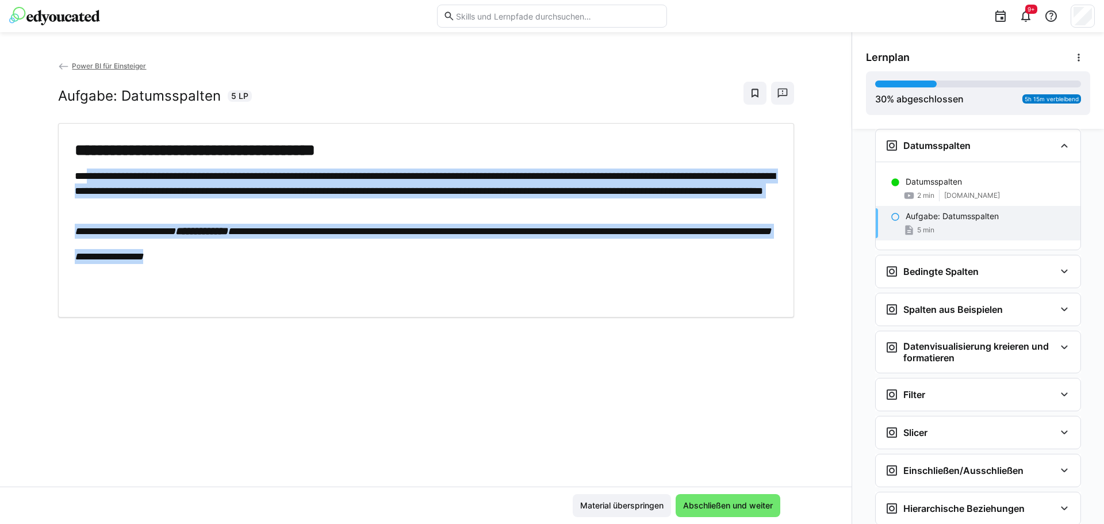
drag, startPoint x: 163, startPoint y: 277, endPoint x: 85, endPoint y: 176, distance: 127.0
click at [85, 176] on div "**********" at bounding box center [426, 220] width 703 height 161
drag, startPoint x: 76, startPoint y: 174, endPoint x: 228, endPoint y: 283, distance: 187.0
click at [228, 283] on div "**********" at bounding box center [426, 220] width 703 height 161
click at [226, 284] on div "**********" at bounding box center [426, 220] width 703 height 161
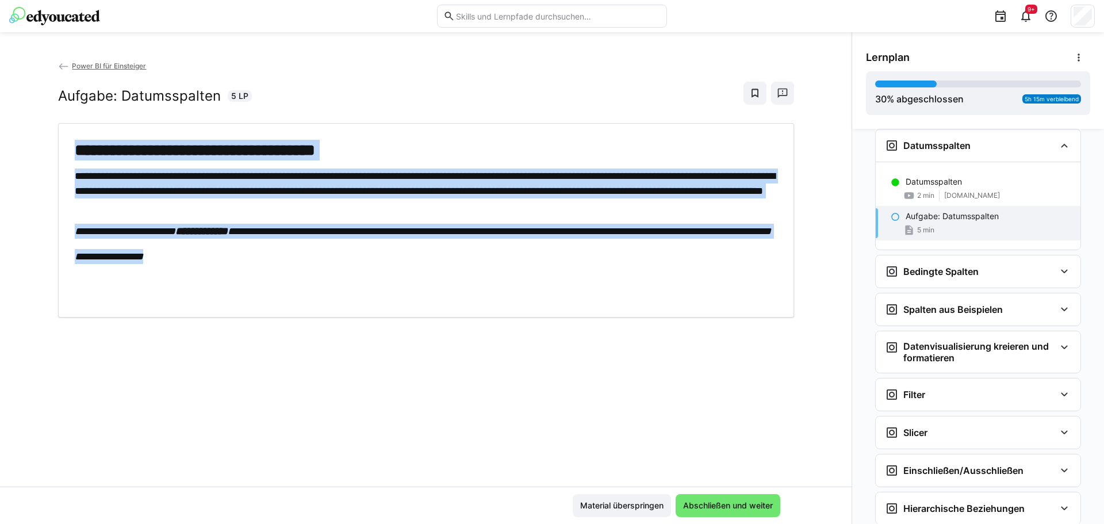
drag, startPoint x: 207, startPoint y: 281, endPoint x: 75, endPoint y: 153, distance: 183.0
click at [75, 153] on div "**********" at bounding box center [426, 220] width 703 height 161
click at [92, 162] on div "**********" at bounding box center [426, 220] width 703 height 161
drag, startPoint x: 80, startPoint y: 152, endPoint x: 214, endPoint y: 272, distance: 179.9
click at [214, 272] on div "**********" at bounding box center [426, 220] width 703 height 161
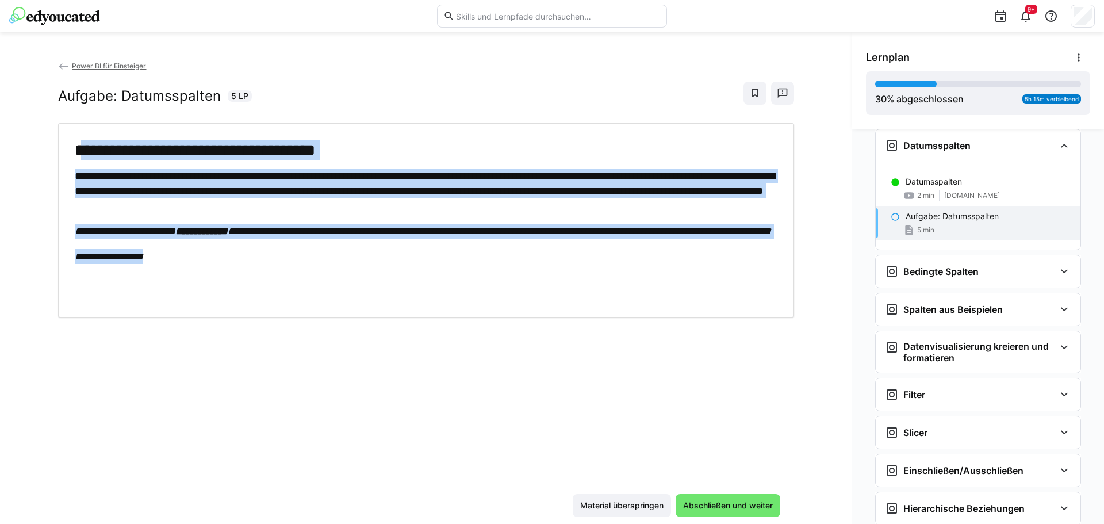
click at [214, 264] on p "**********" at bounding box center [426, 256] width 703 height 15
drag, startPoint x: 196, startPoint y: 276, endPoint x: 82, endPoint y: 153, distance: 167.2
click at [82, 153] on div "**********" at bounding box center [426, 220] width 703 height 161
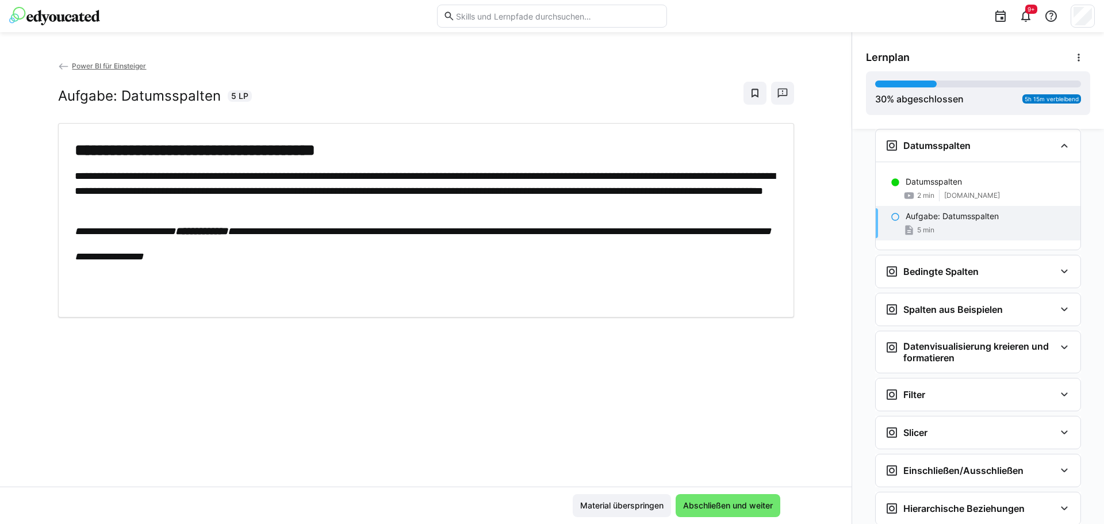
click at [75, 155] on h1 "**********" at bounding box center [426, 150] width 703 height 21
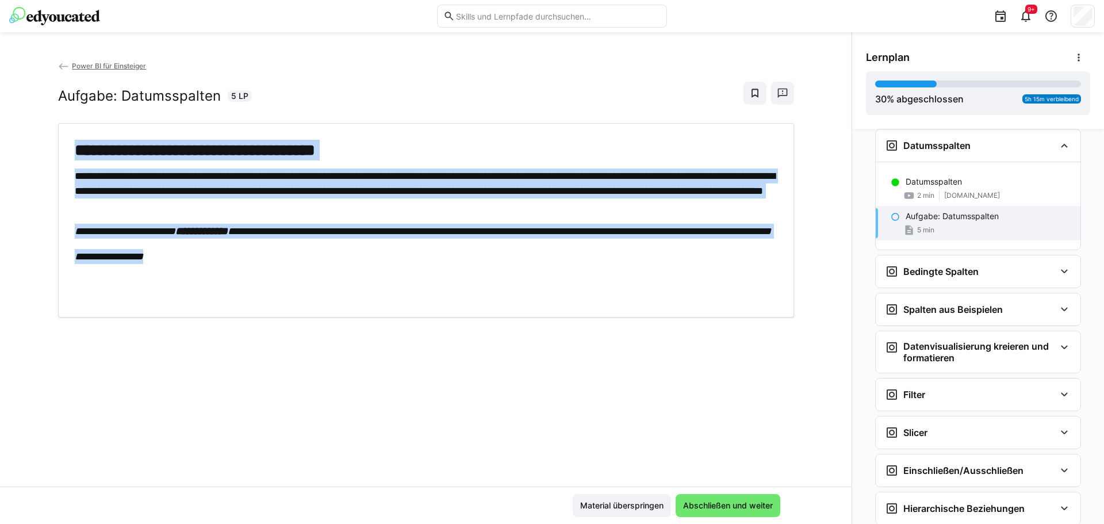
drag, startPoint x: 76, startPoint y: 149, endPoint x: 247, endPoint y: 285, distance: 217.6
click at [247, 285] on div "**********" at bounding box center [426, 220] width 703 height 161
drag, startPoint x: 147, startPoint y: 277, endPoint x: 74, endPoint y: 142, distance: 153.3
click at [75, 142] on div "**********" at bounding box center [426, 220] width 703 height 161
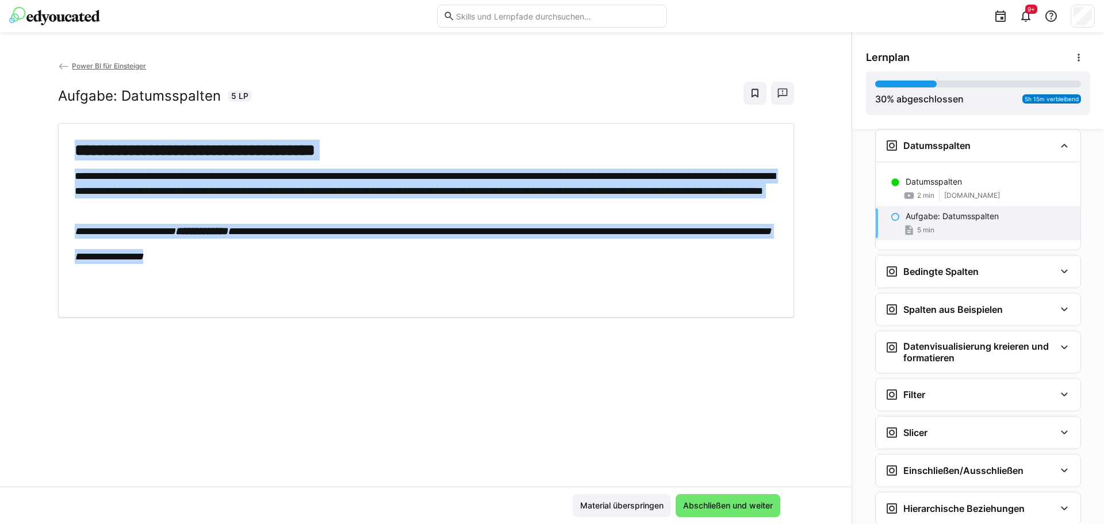
click at [75, 142] on h1 "**********" at bounding box center [426, 150] width 703 height 21
drag, startPoint x: 74, startPoint y: 144, endPoint x: 186, endPoint y: 285, distance: 179.9
click at [186, 285] on div "**********" at bounding box center [426, 220] width 703 height 161
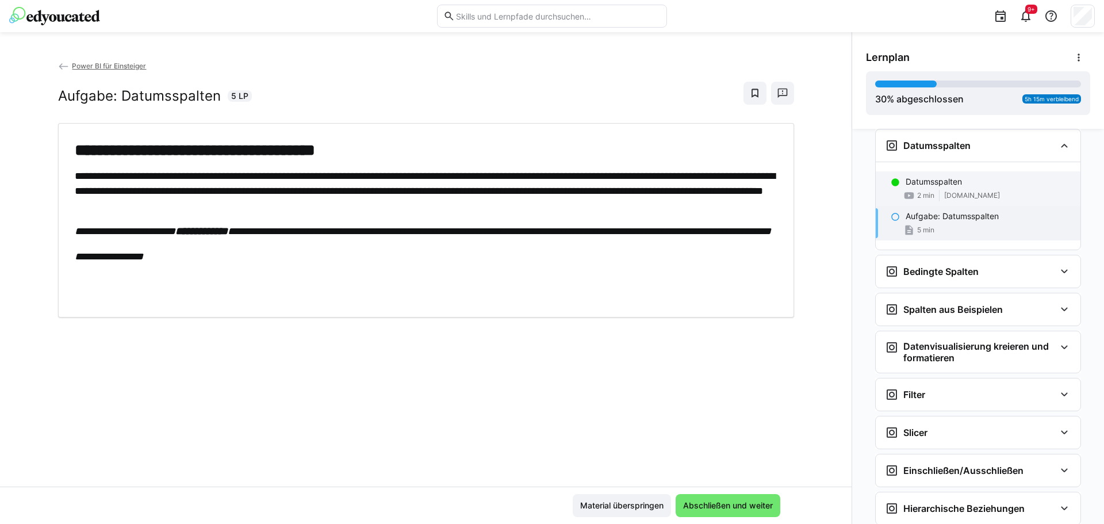
click at [936, 186] on p "Datumsspalten" at bounding box center [933, 181] width 56 height 11
